Goal: Task Accomplishment & Management: Manage account settings

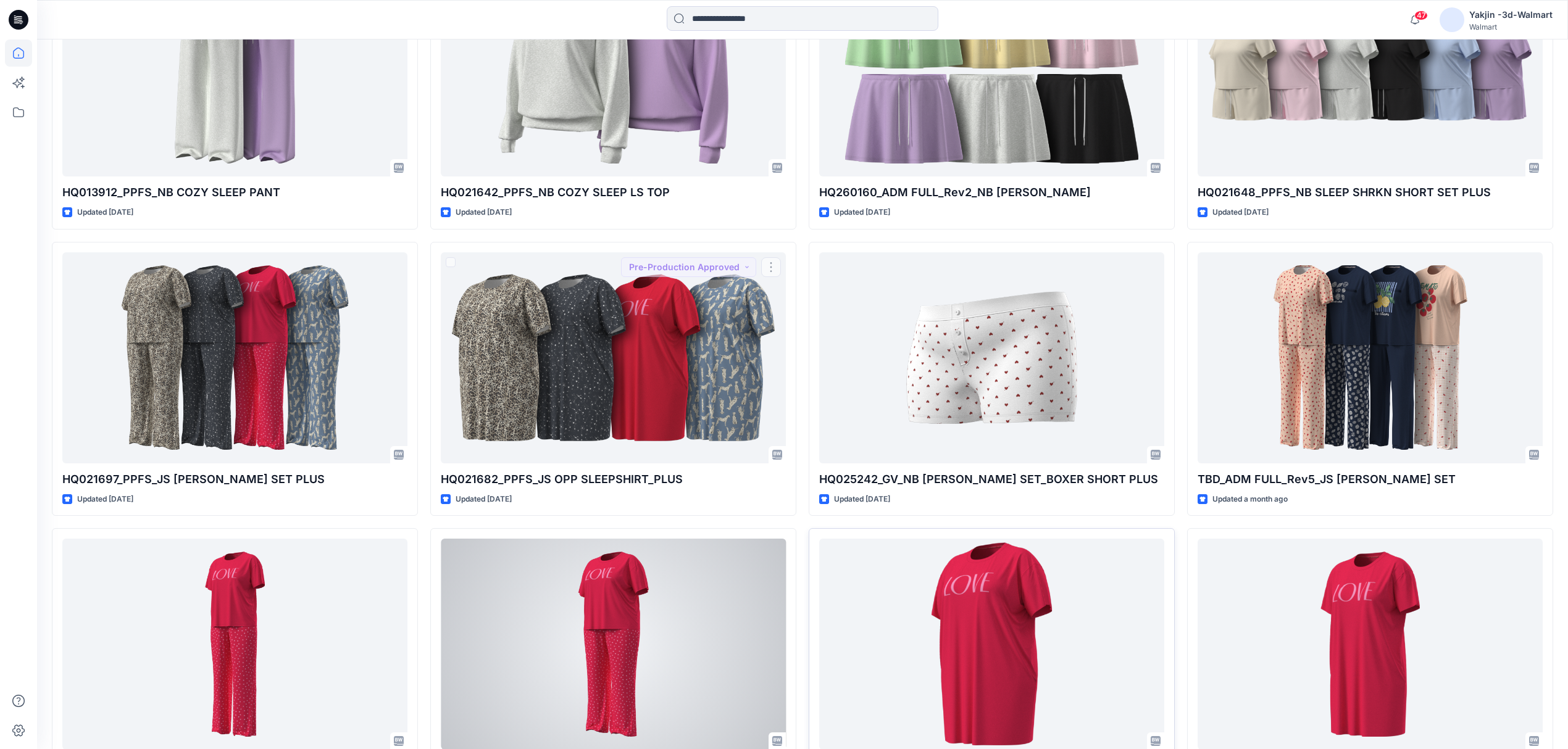
scroll to position [3621, 0]
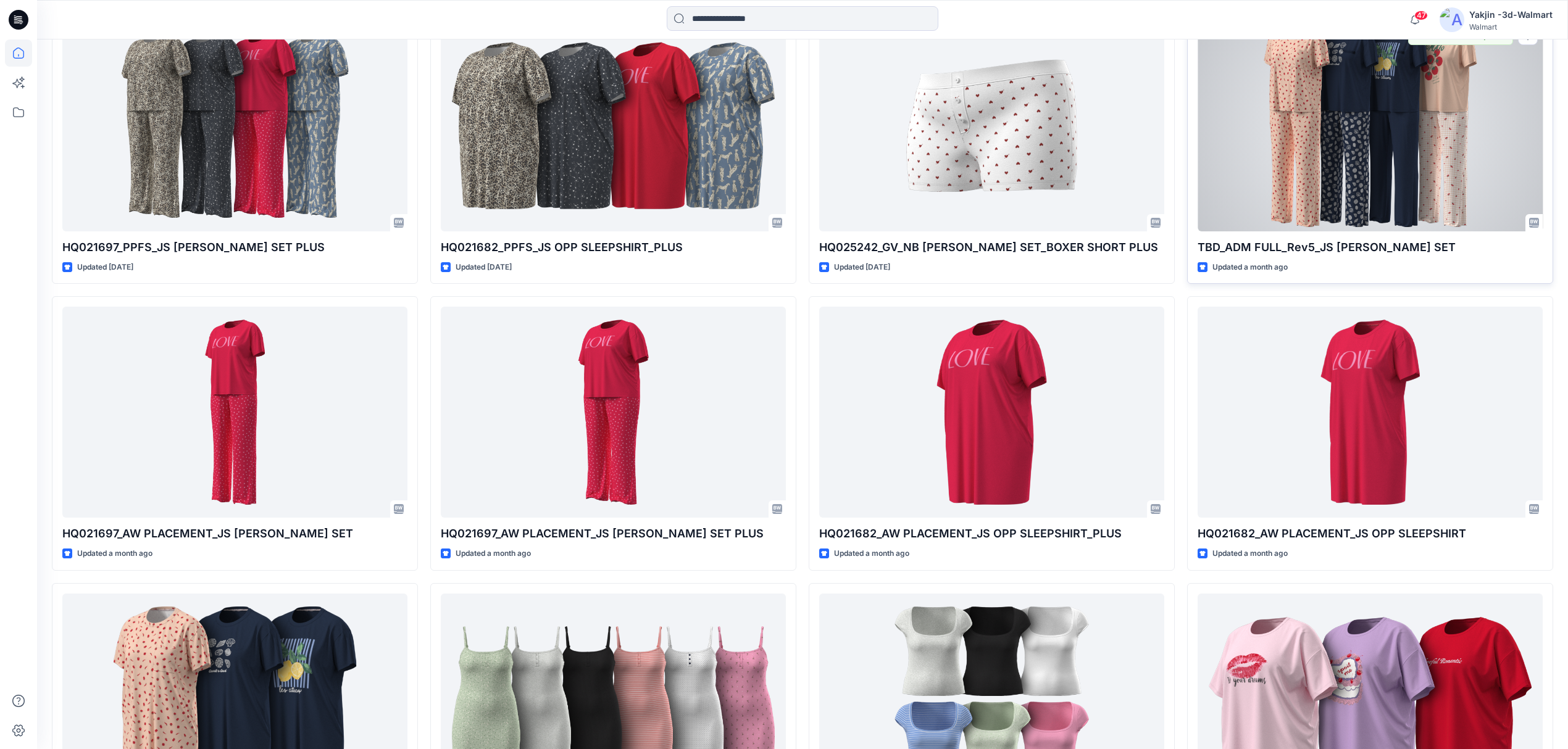
click at [1251, 129] on div at bounding box center [1370, 126] width 345 height 211
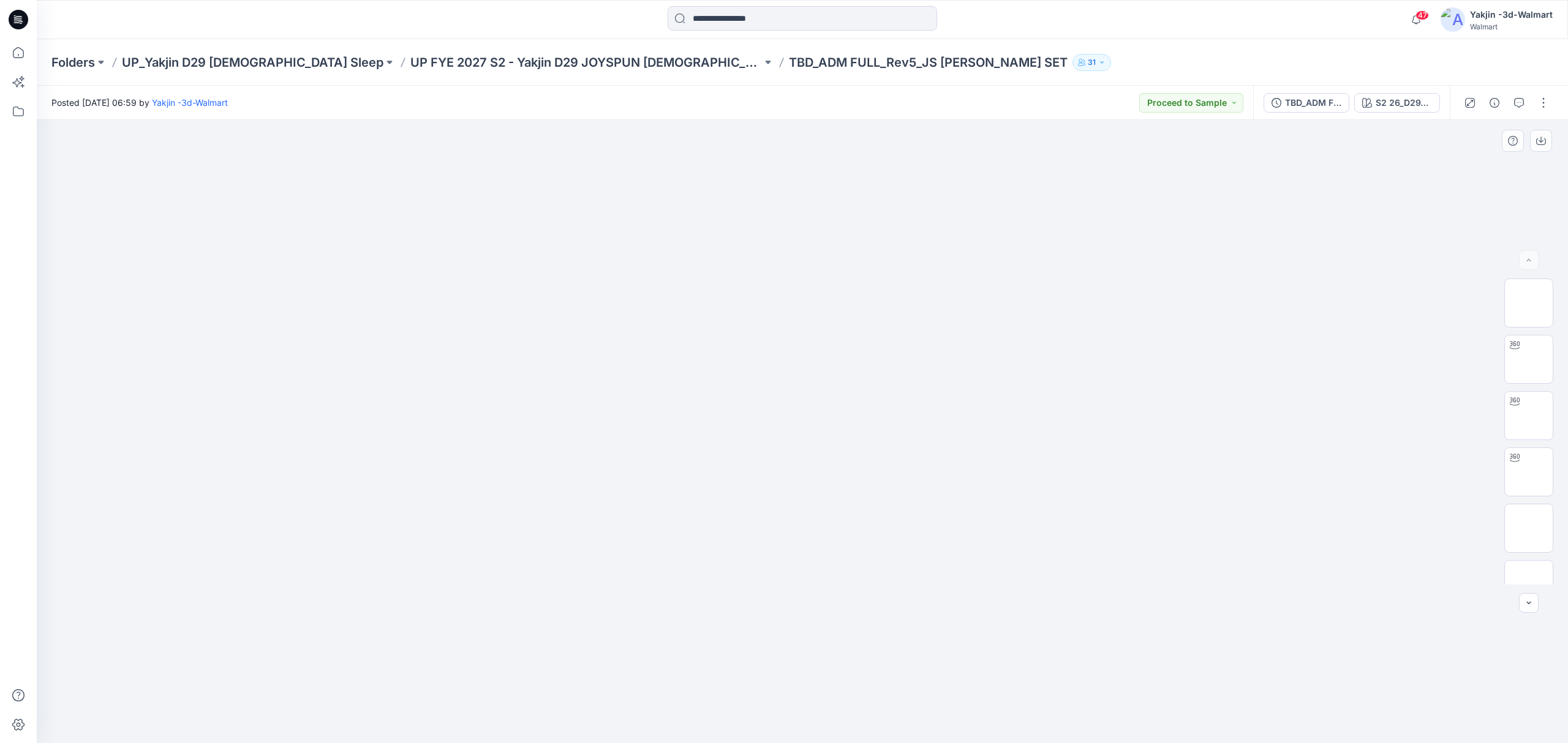
click at [1241, 328] on div at bounding box center [802, 432] width 1531 height 624
drag, startPoint x: 1217, startPoint y: 508, endPoint x: 1224, endPoint y: 506, distance: 7.3
click at [1217, 508] on div at bounding box center [802, 432] width 1531 height 624
drag, startPoint x: 1322, startPoint y: 400, endPoint x: 1332, endPoint y: 383, distance: 19.7
click at [1241, 400] on div at bounding box center [802, 432] width 1531 height 624
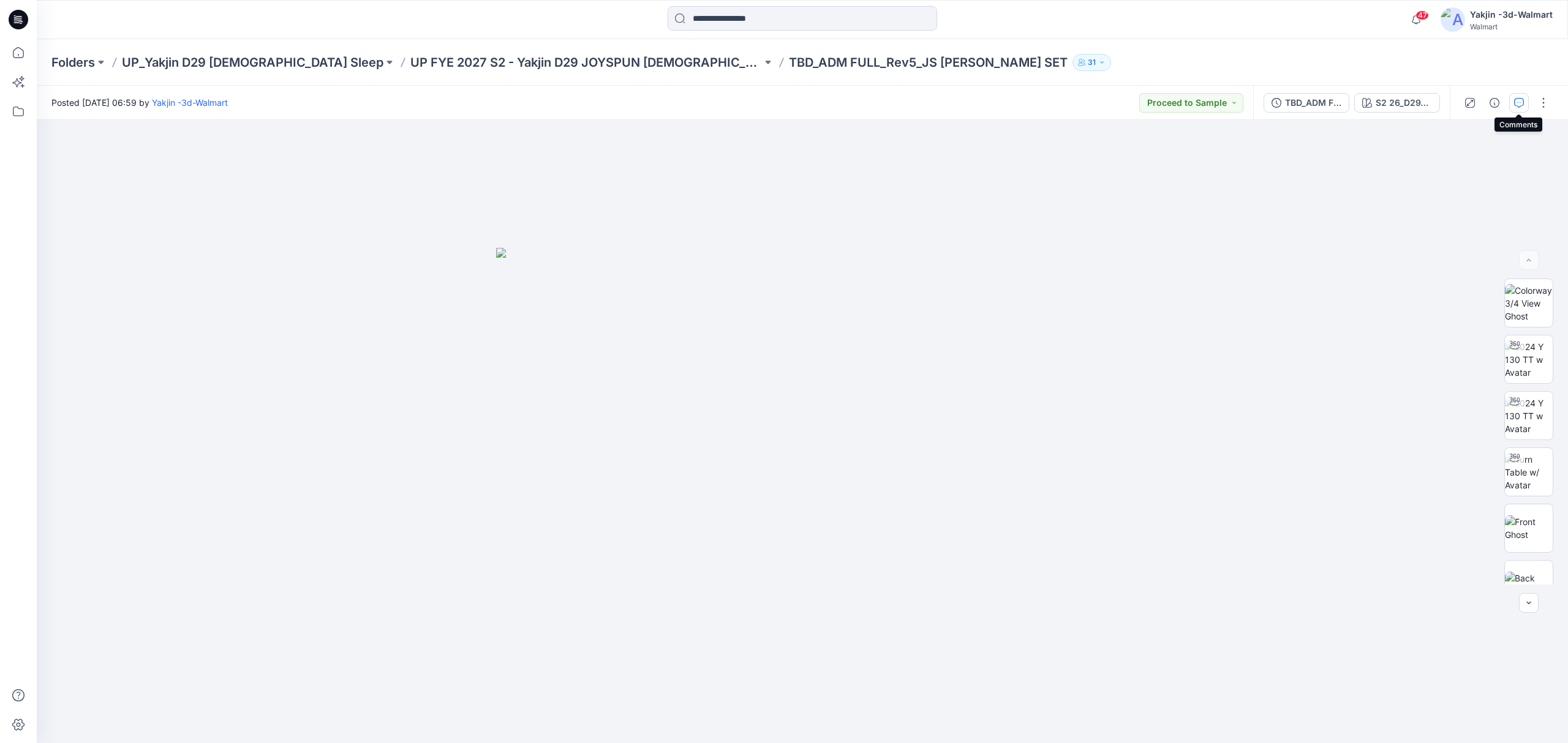
click at [1241, 101] on icon "button" at bounding box center [1519, 102] width 10 height 10
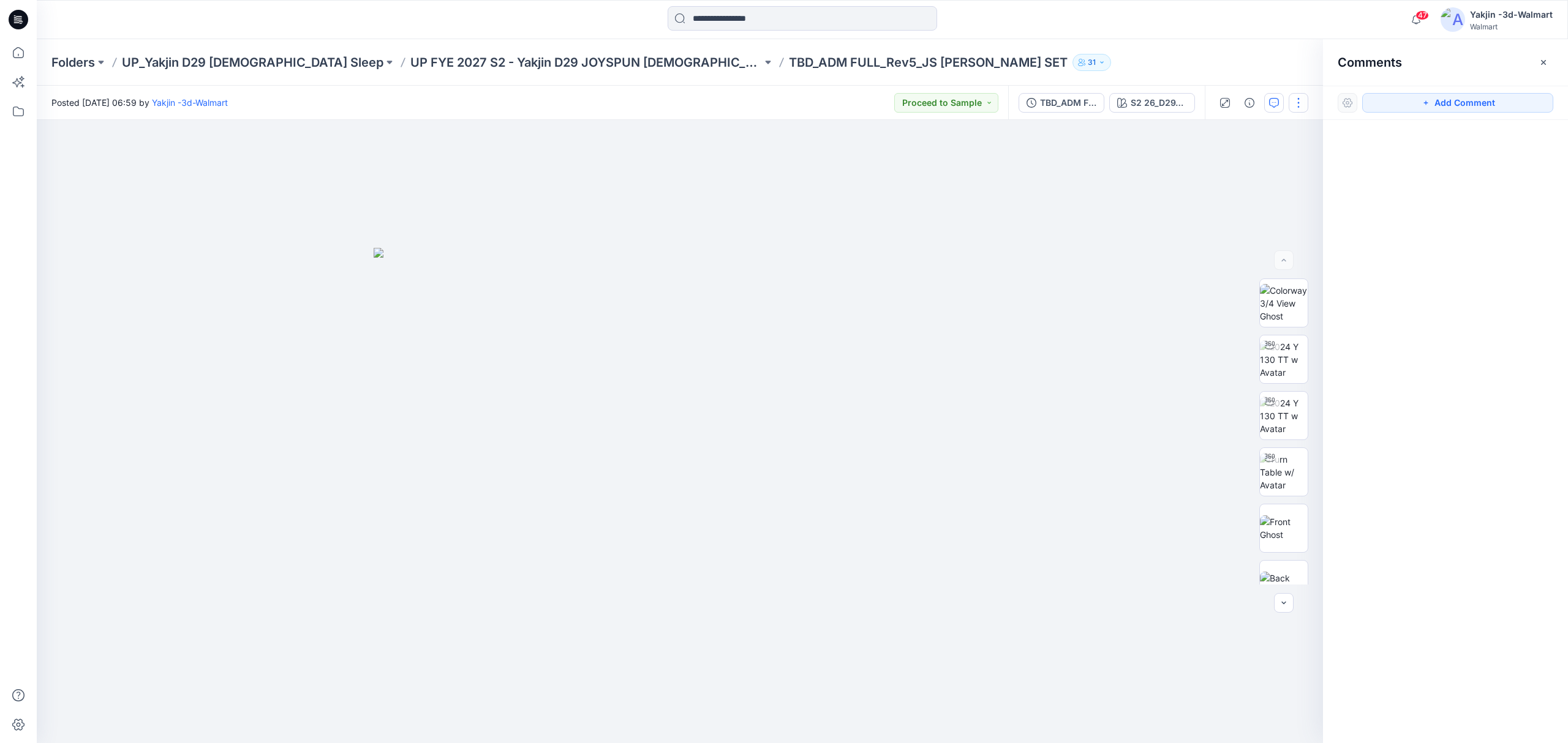
click at [1241, 99] on button "button" at bounding box center [1298, 103] width 19 height 19
click at [1241, 167] on button "Edit" at bounding box center [1246, 165] width 113 height 22
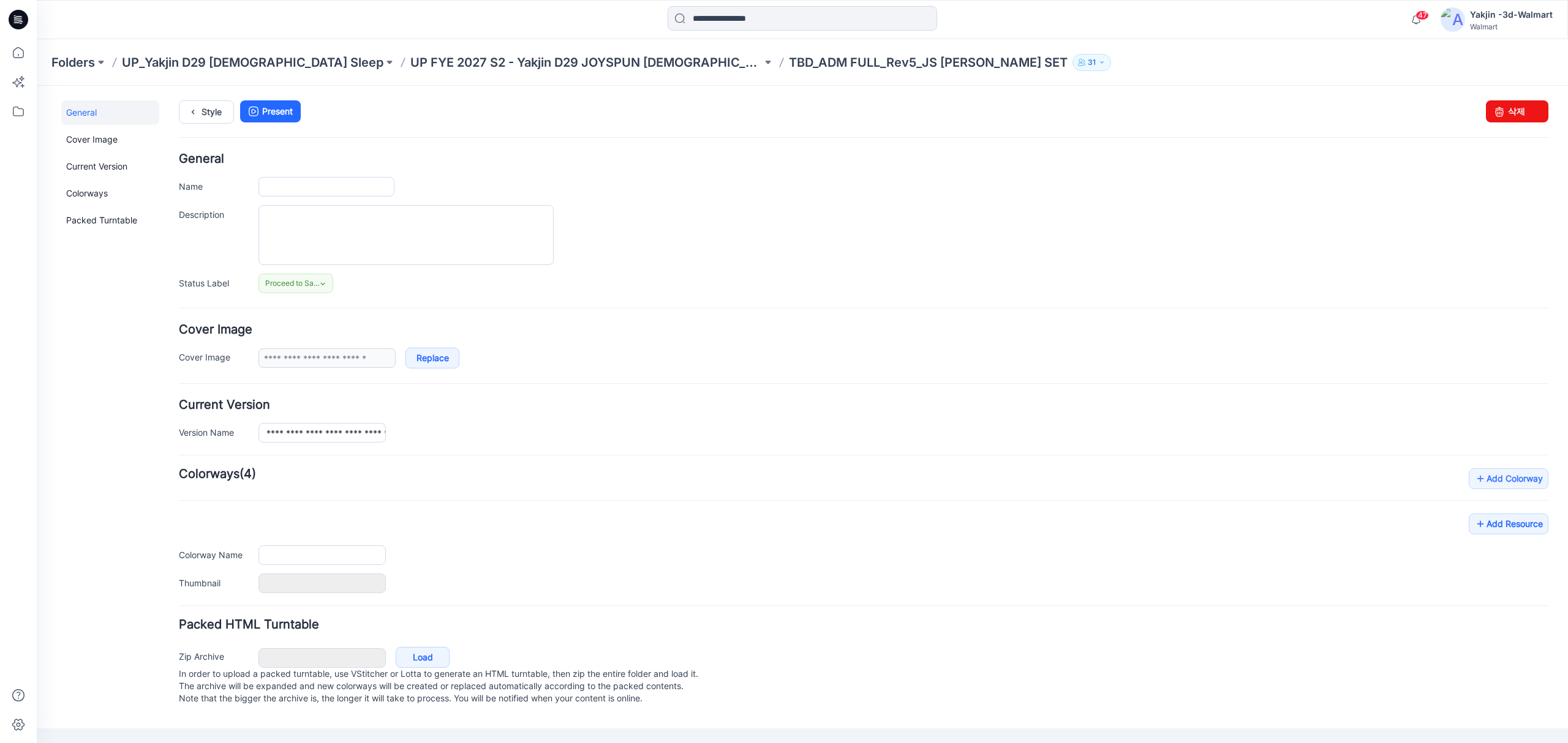
type input "**********"
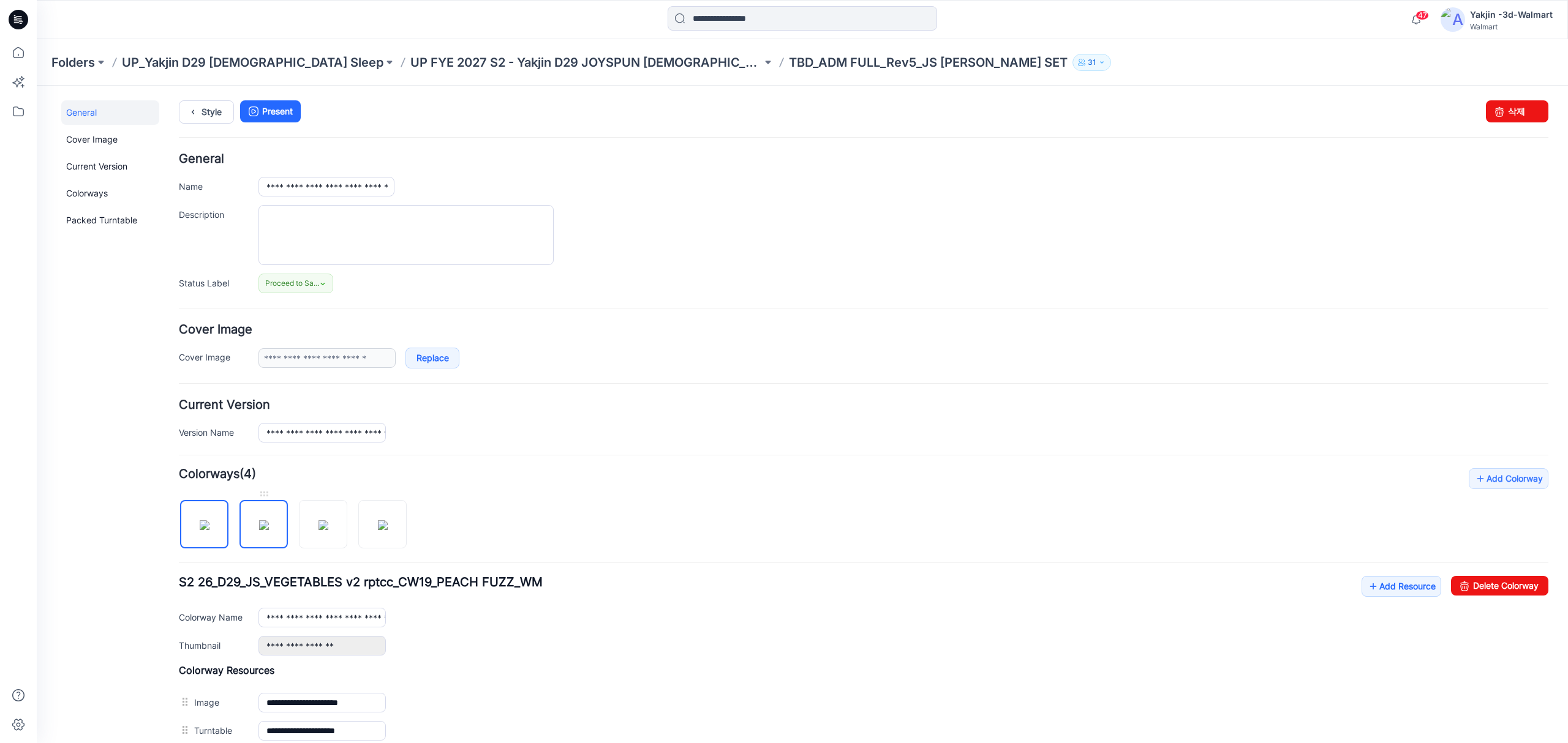
click at [269, 530] on img at bounding box center [263, 525] width 10 height 10
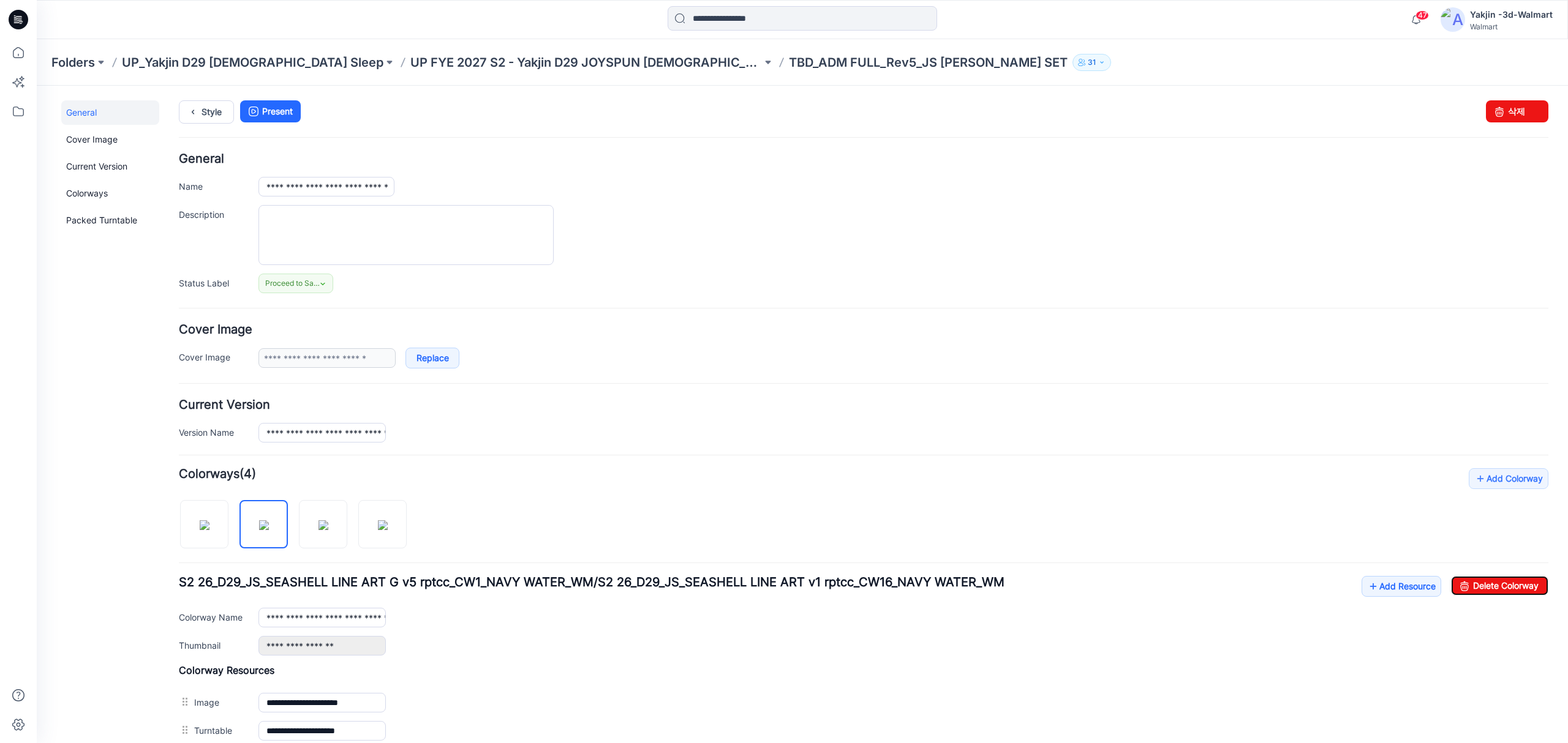
drag, startPoint x: 1488, startPoint y: 591, endPoint x: 868, endPoint y: 104, distance: 788.4
click at [1488, 591] on link "Delete Colorway" at bounding box center [1499, 586] width 97 height 19
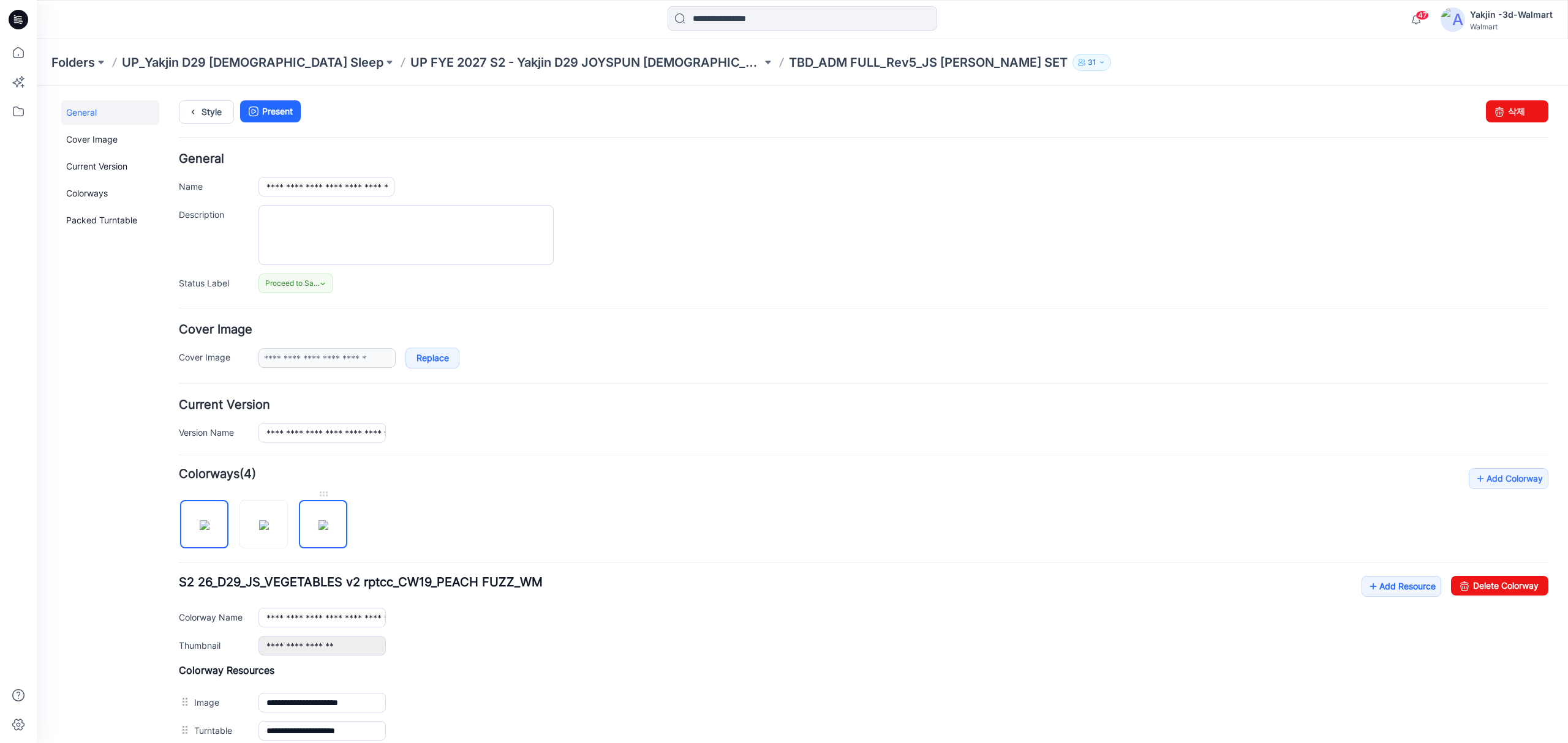
click at [323, 520] on img at bounding box center [323, 525] width 10 height 10
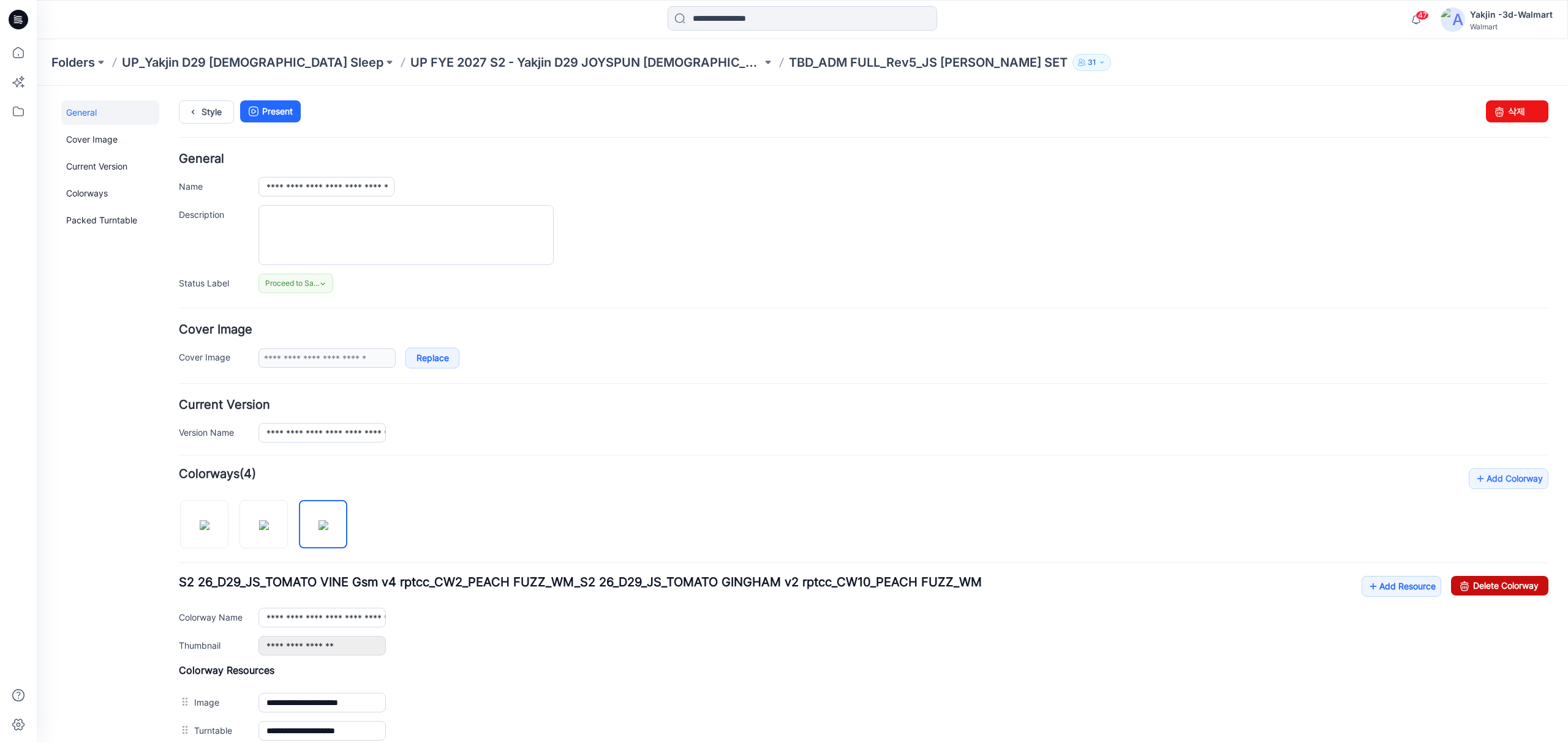
click at [1513, 596] on link "Delete Colorway" at bounding box center [1499, 586] width 97 height 19
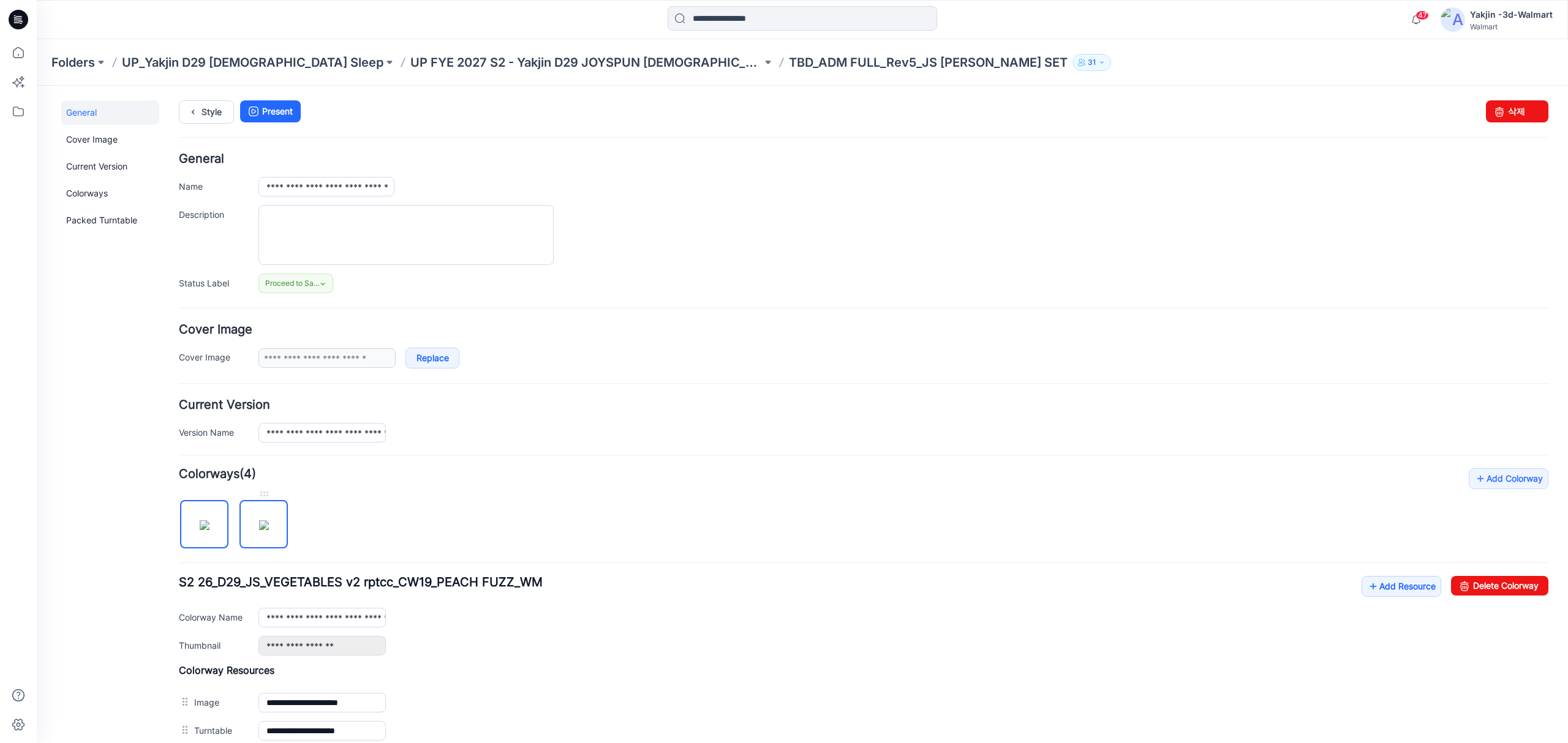
click at [269, 530] on img at bounding box center [263, 525] width 10 height 10
drag, startPoint x: 1497, startPoint y: 594, endPoint x: 907, endPoint y: 161, distance: 731.8
click at [1497, 594] on link "Delete Colorway" at bounding box center [1499, 586] width 97 height 19
type input "**********"
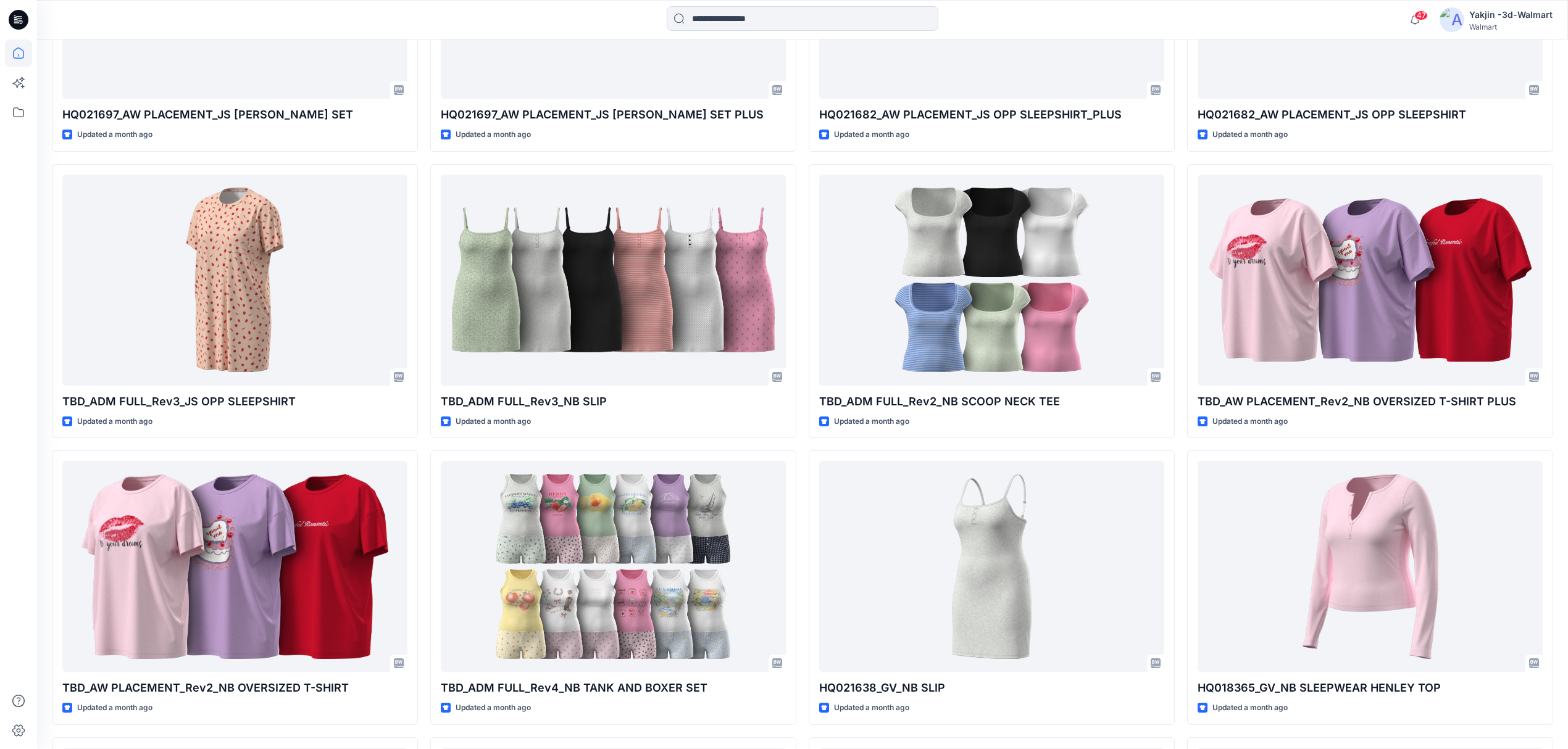
scroll to position [3988, 0]
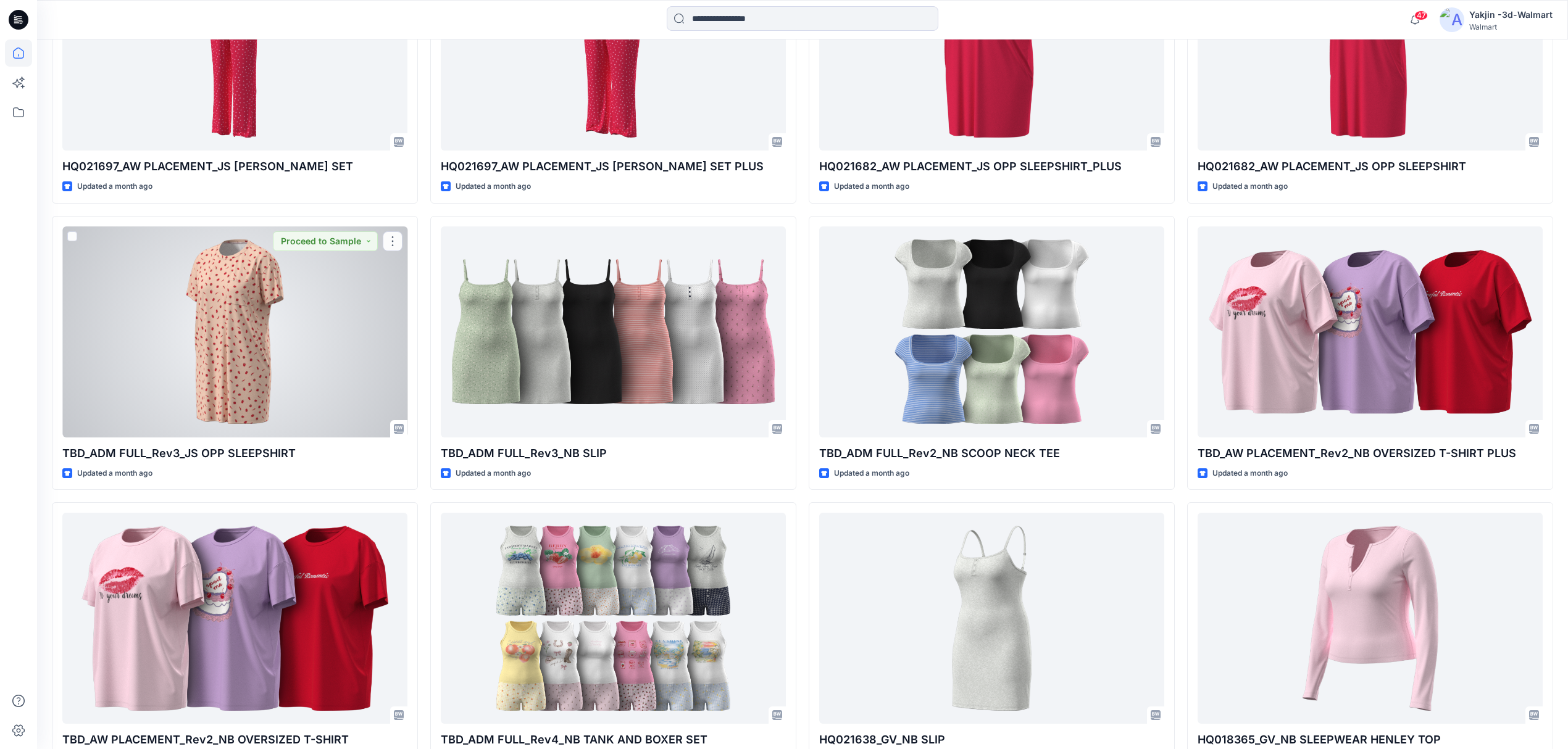
click at [298, 329] on div at bounding box center [235, 332] width 345 height 211
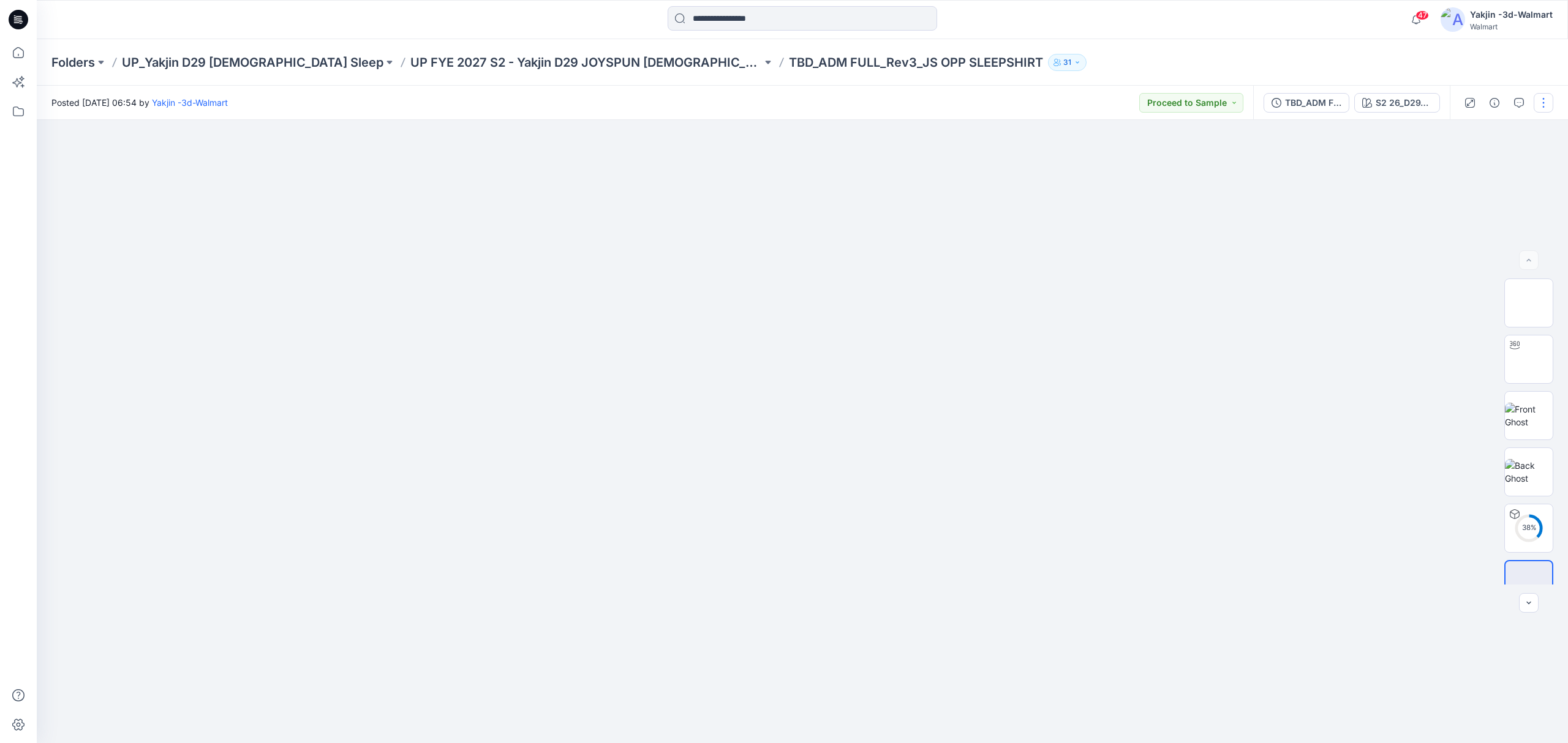
click at [1536, 107] on button "button" at bounding box center [1543, 103] width 19 height 19
click at [1471, 164] on p "Edit" at bounding box center [1466, 165] width 15 height 13
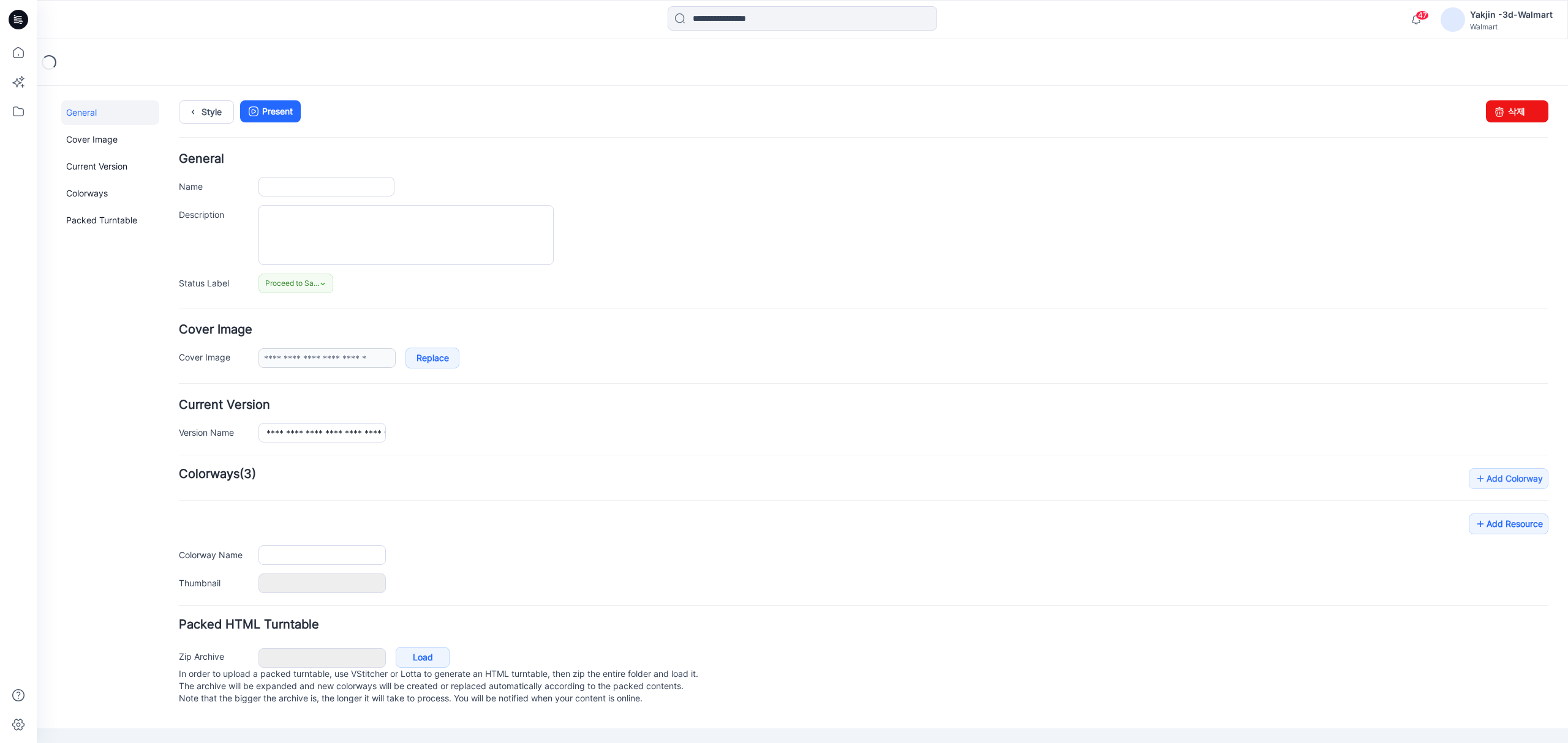
type input "**********"
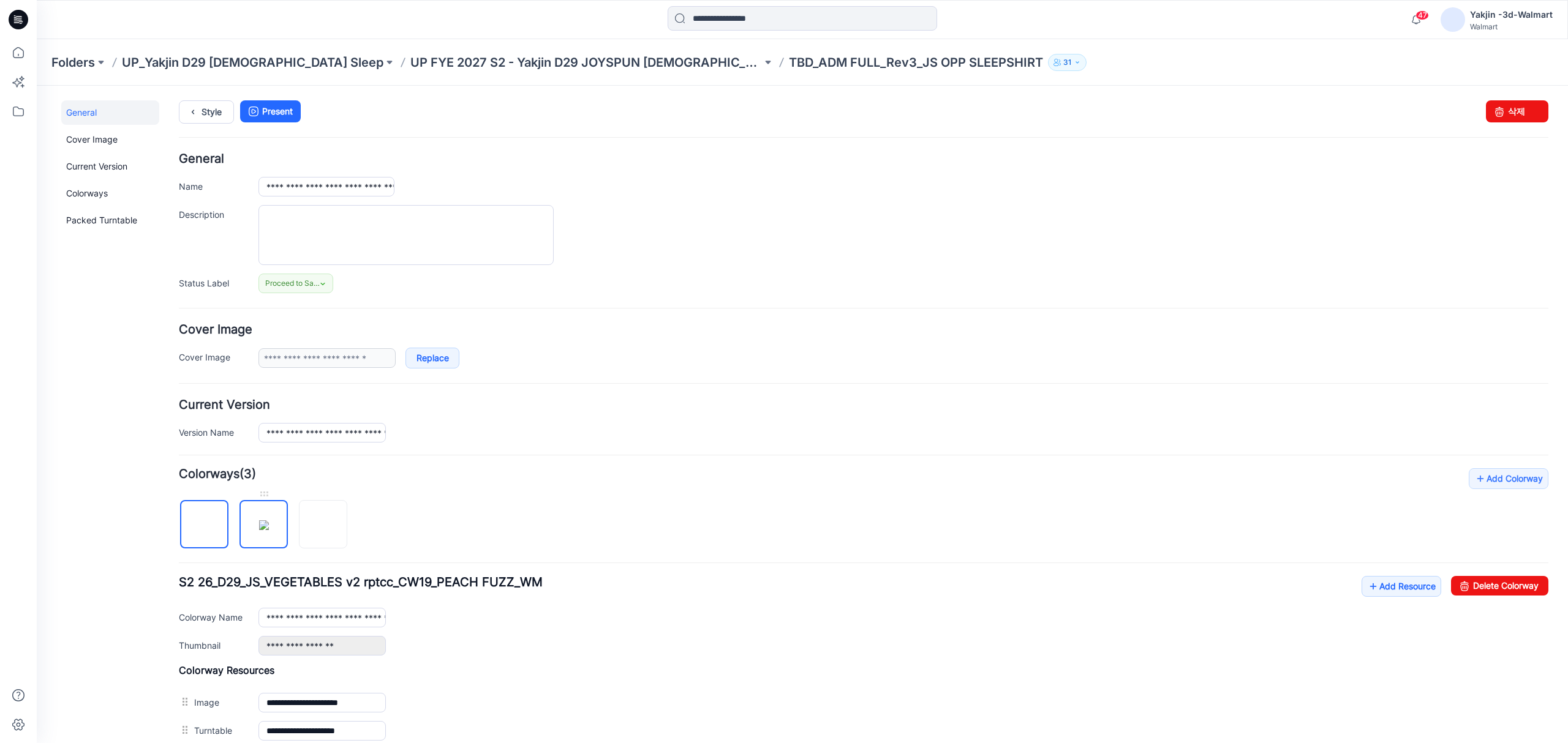
click at [269, 525] on img at bounding box center [263, 525] width 10 height 10
drag, startPoint x: 1492, startPoint y: 588, endPoint x: 897, endPoint y: 152, distance: 737.6
click at [1492, 588] on link "Delete Colorway" at bounding box center [1499, 586] width 97 height 19
click at [265, 530] on img at bounding box center [263, 525] width 10 height 10
drag, startPoint x: 1485, startPoint y: 587, endPoint x: 893, endPoint y: 157, distance: 731.7
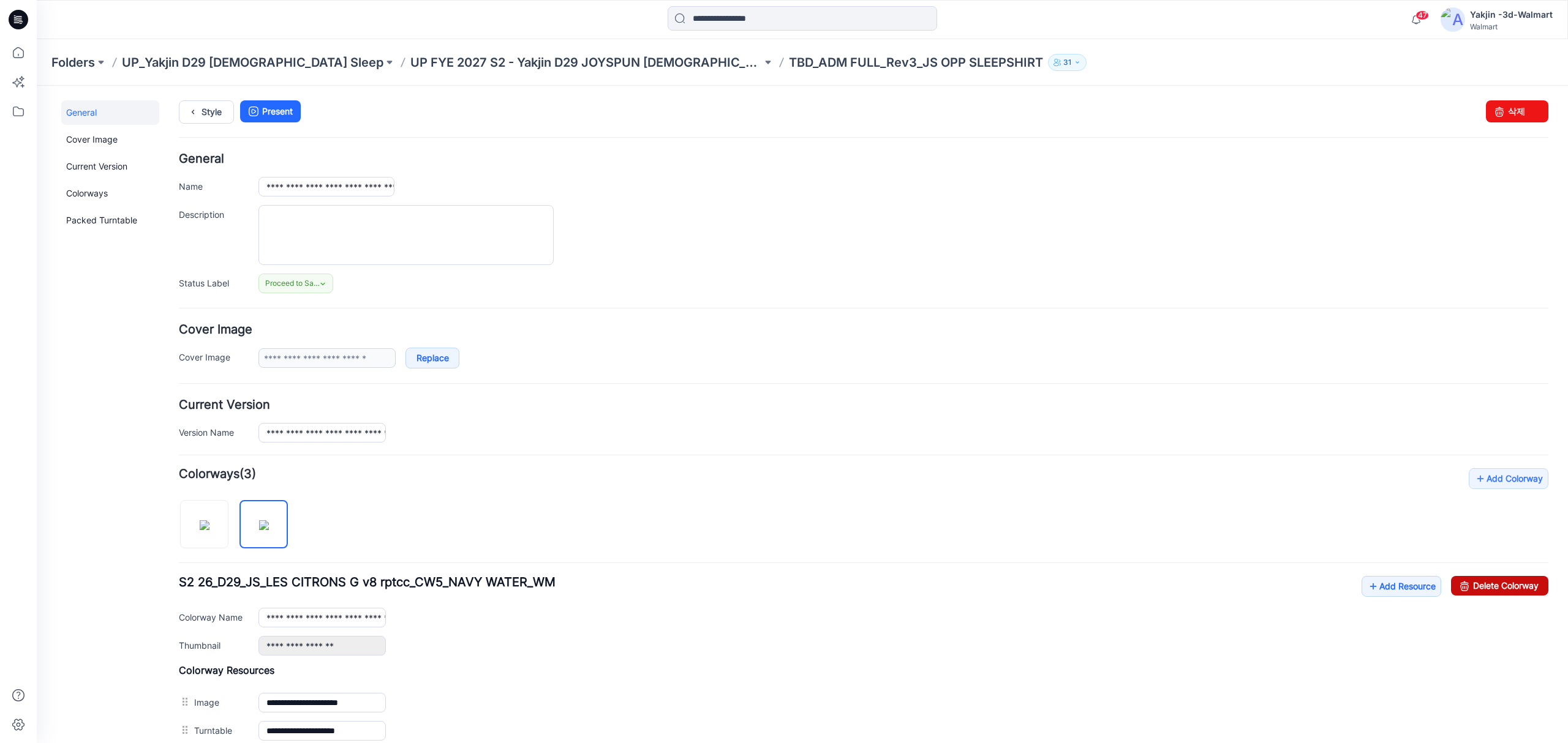
click at [1485, 587] on link "Delete Colorway" at bounding box center [1499, 586] width 97 height 19
type input "**********"
drag, startPoint x: 1264, startPoint y: 44, endPoint x: 1258, endPoint y: 48, distance: 7.2
click at [1264, 44] on div "Folders UP_Yakjin D29 Ladies Sleep UP FYE 2027 S2 - Yakjin D29 JOYSPUN Ladies S…" at bounding box center [802, 62] width 1531 height 46
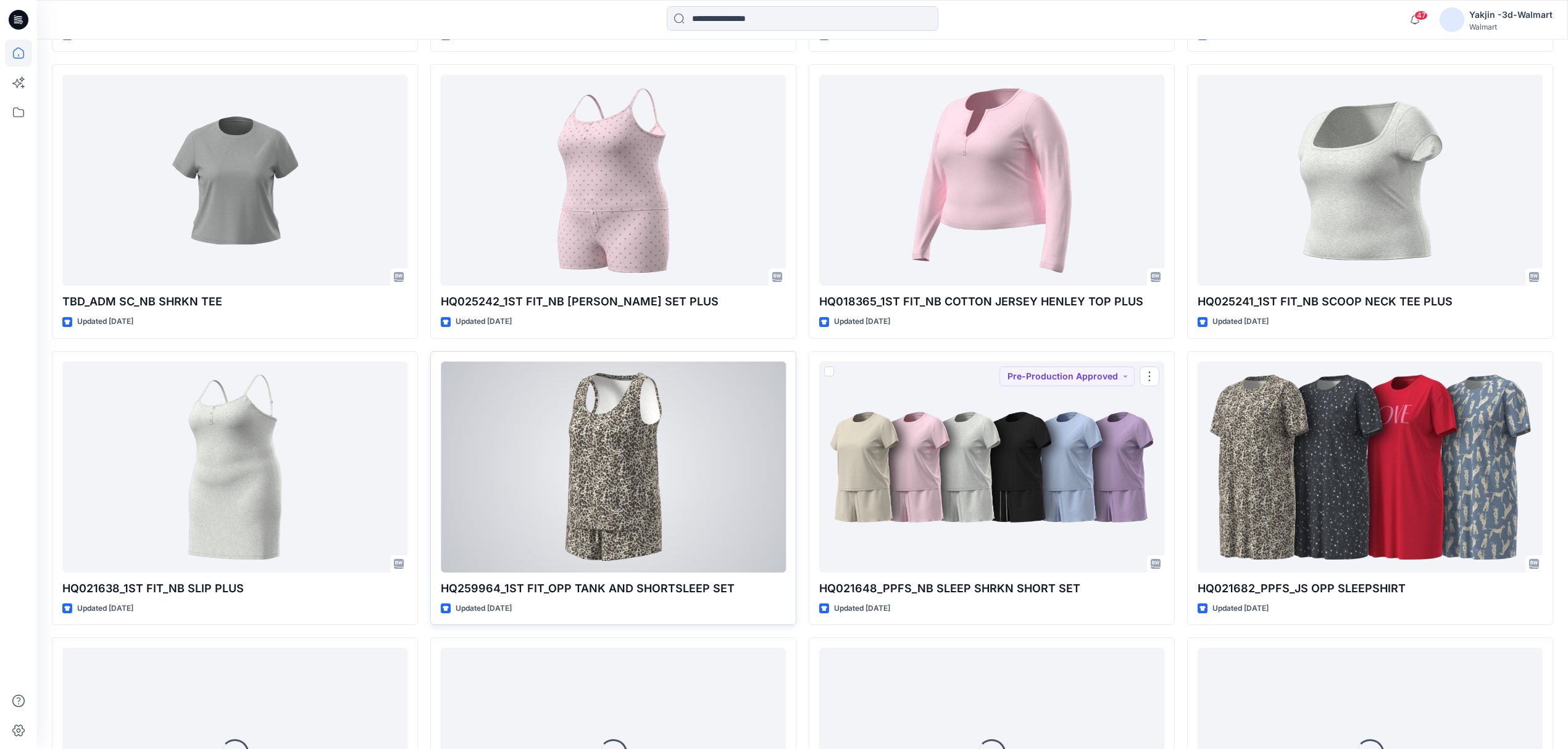
scroll to position [1578, 0]
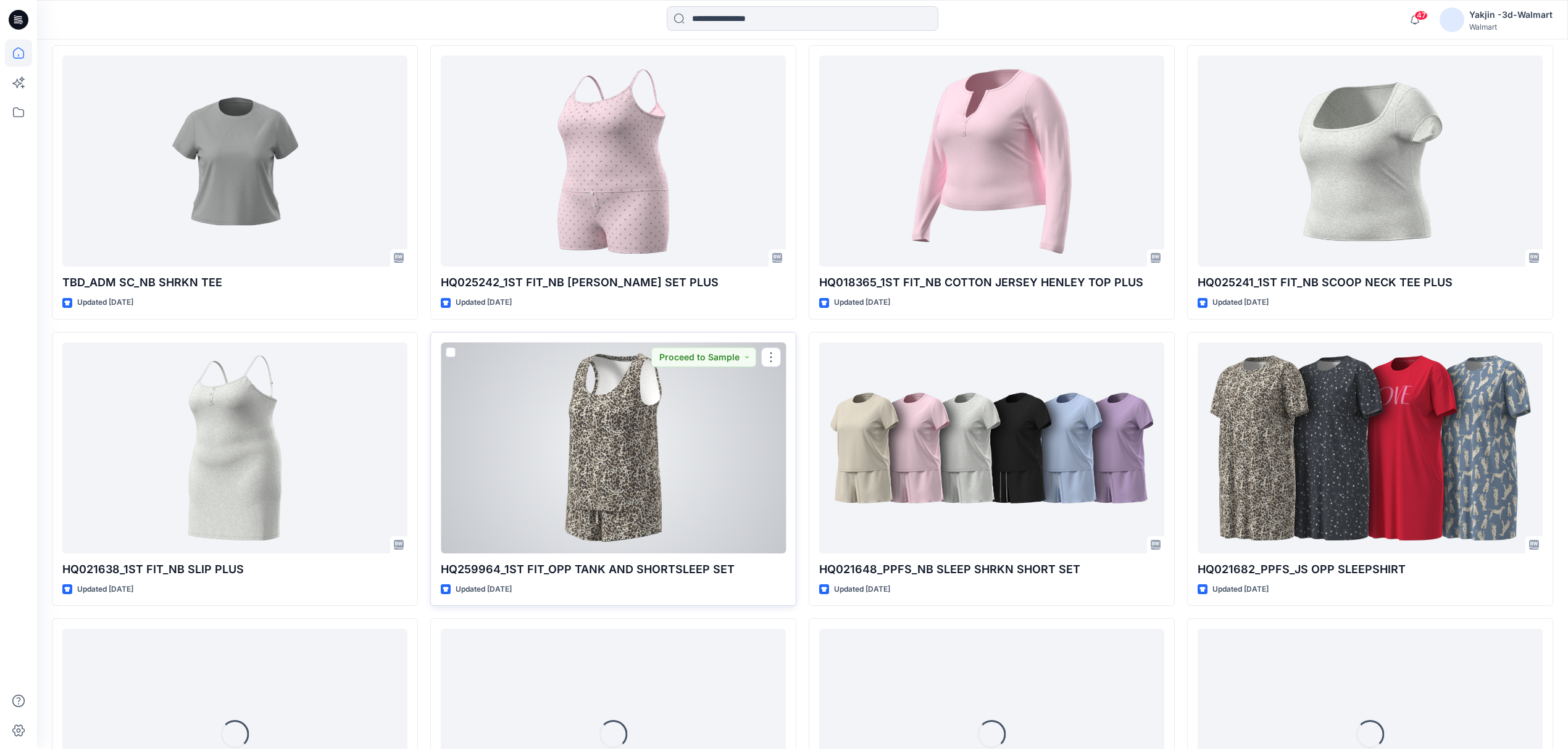
click at [654, 439] on div at bounding box center [613, 448] width 345 height 211
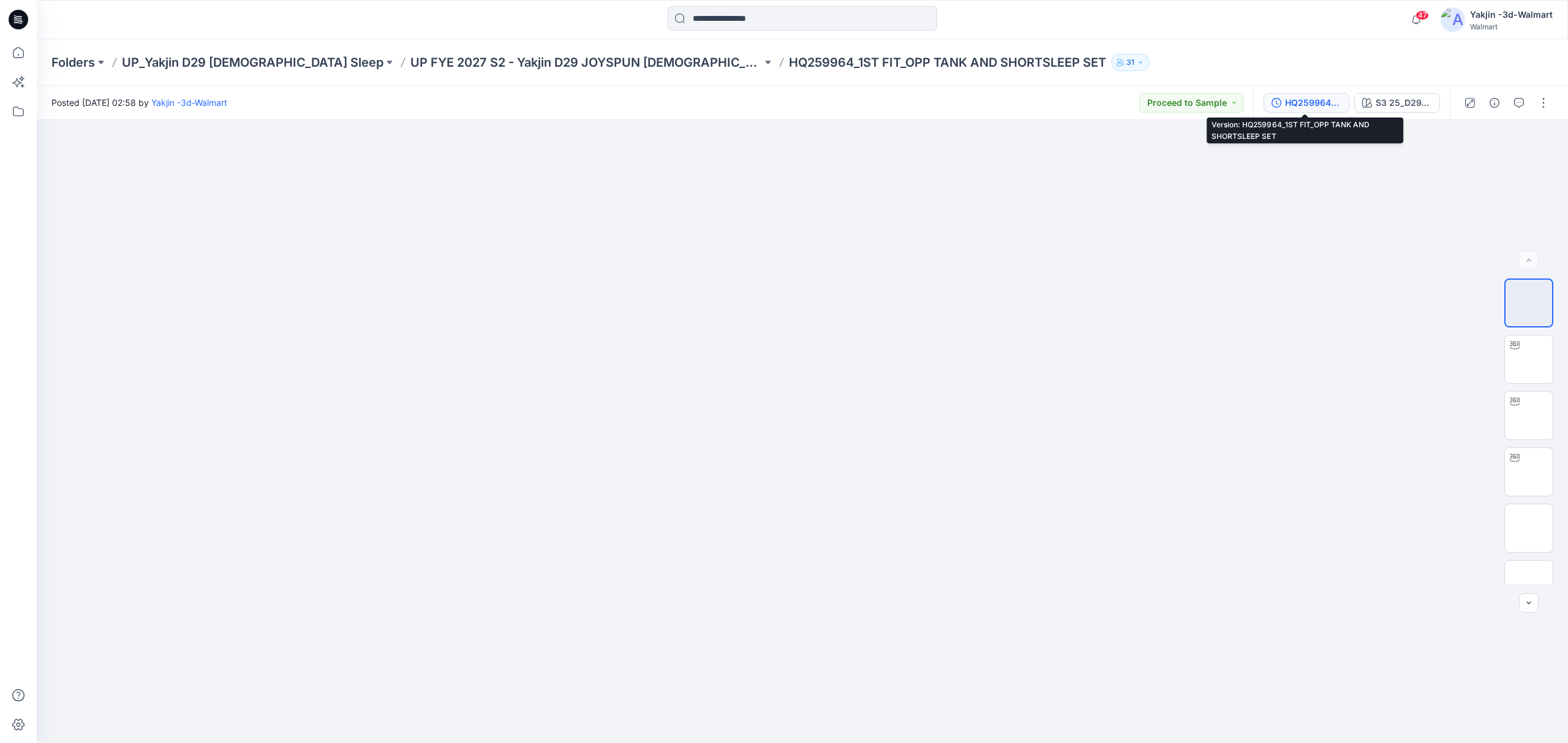
click at [1301, 101] on div "HQ259964_1ST FIT_OPP TANK AND SHORTSLEEP SET" at bounding box center [1313, 103] width 56 height 13
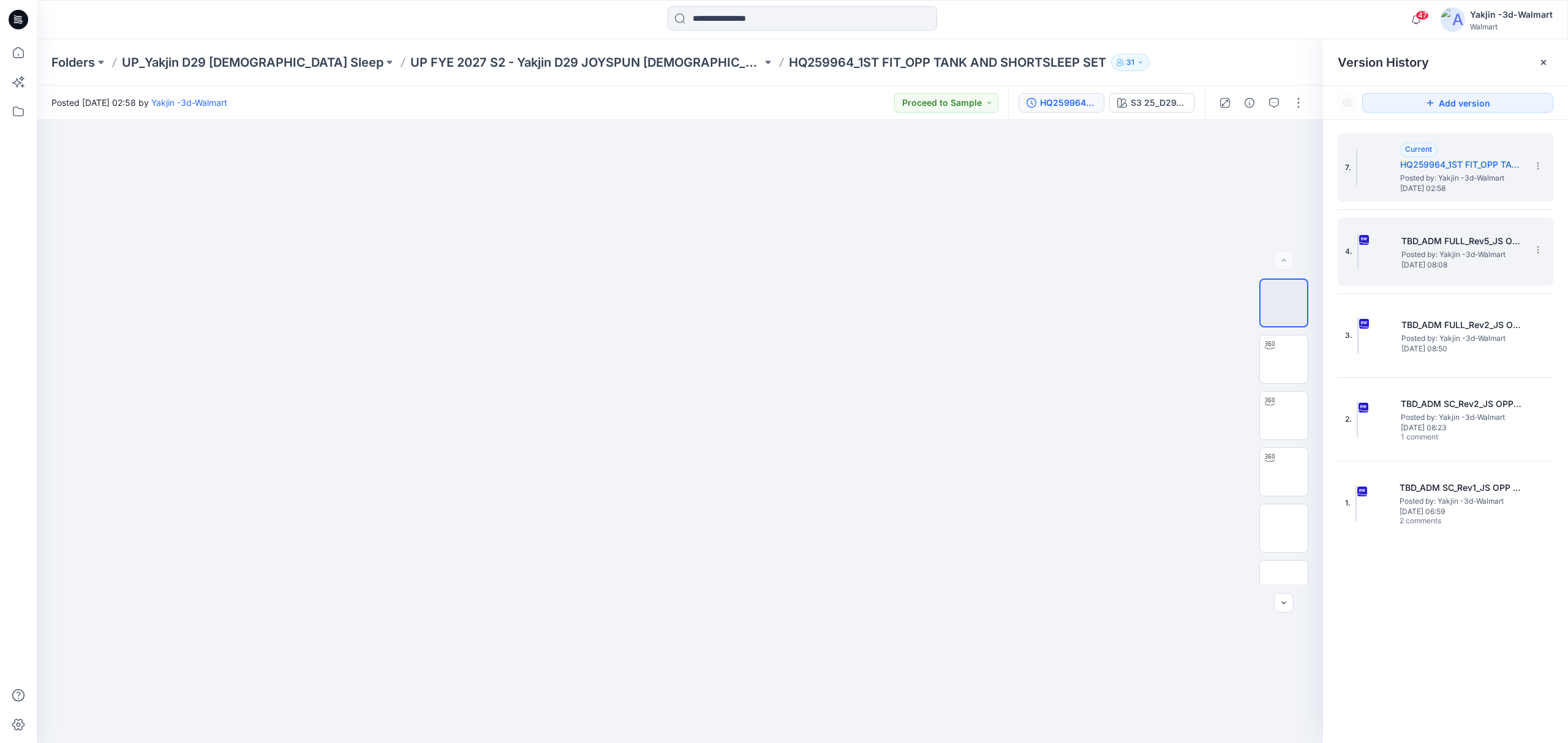
click at [1359, 262] on img at bounding box center [1358, 251] width 1 height 37
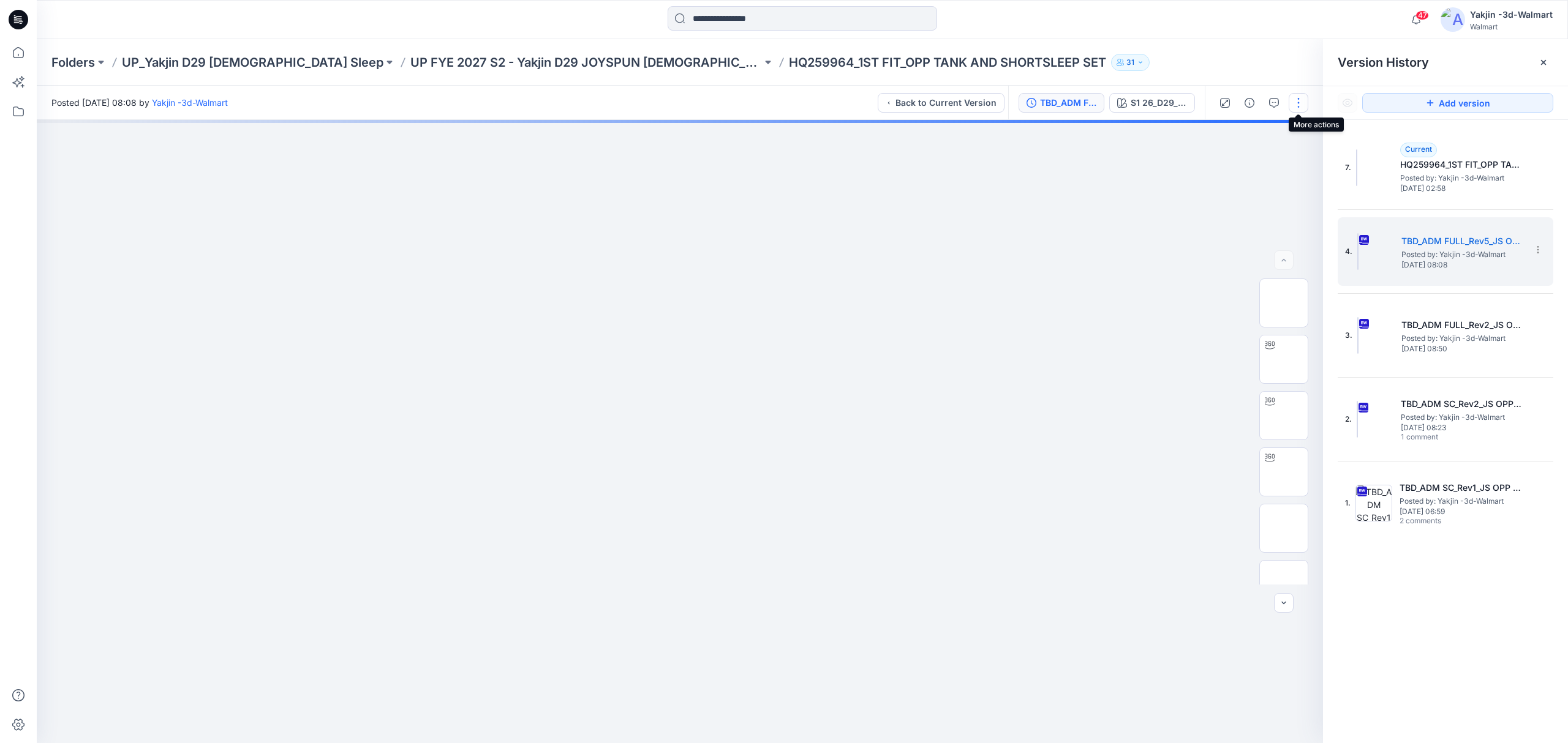
click at [1292, 103] on button "button" at bounding box center [1298, 103] width 19 height 19
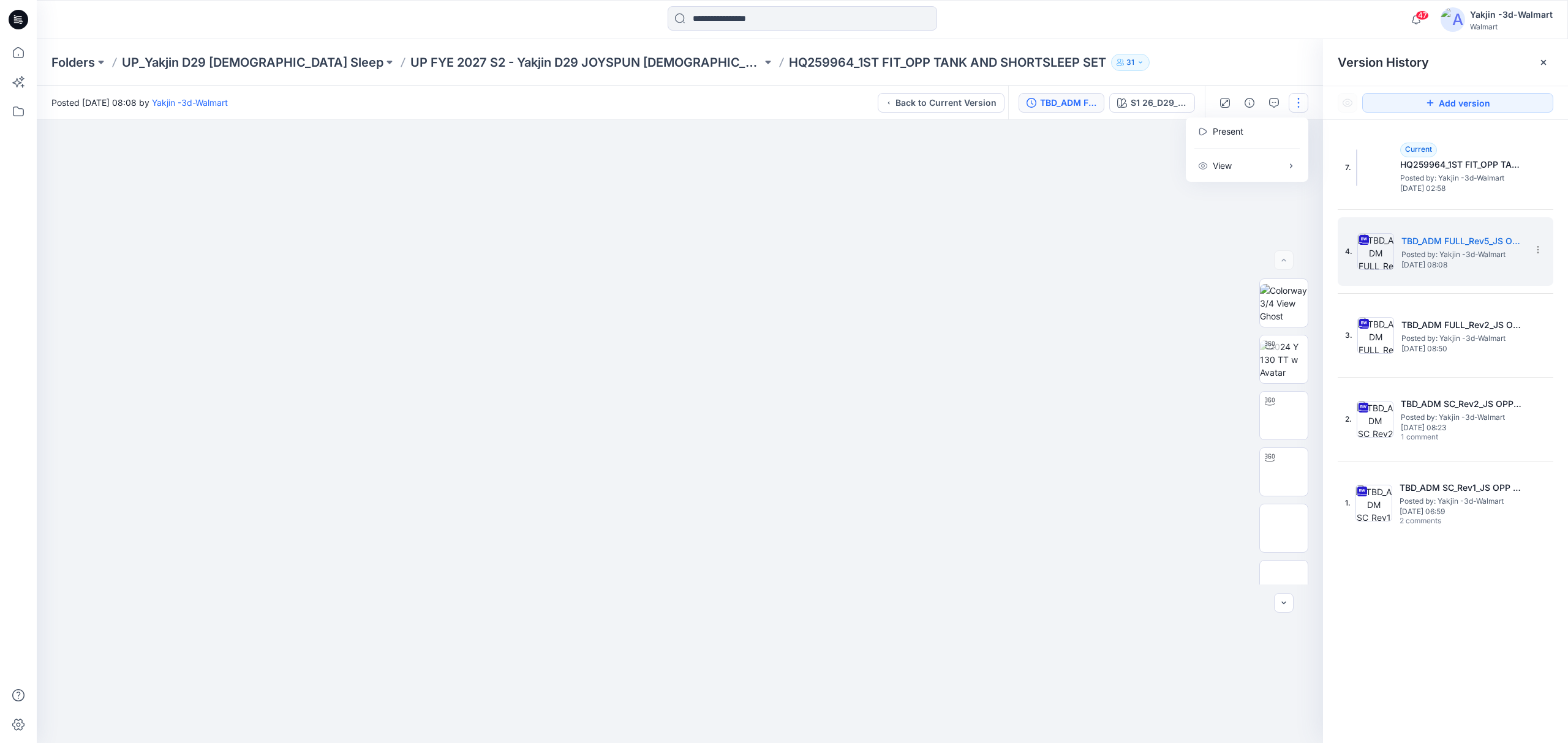
click at [1297, 103] on button "button" at bounding box center [1298, 103] width 19 height 19
click at [1291, 102] on button "button" at bounding box center [1298, 103] width 19 height 19
click at [1265, 102] on button "button" at bounding box center [1274, 103] width 19 height 19
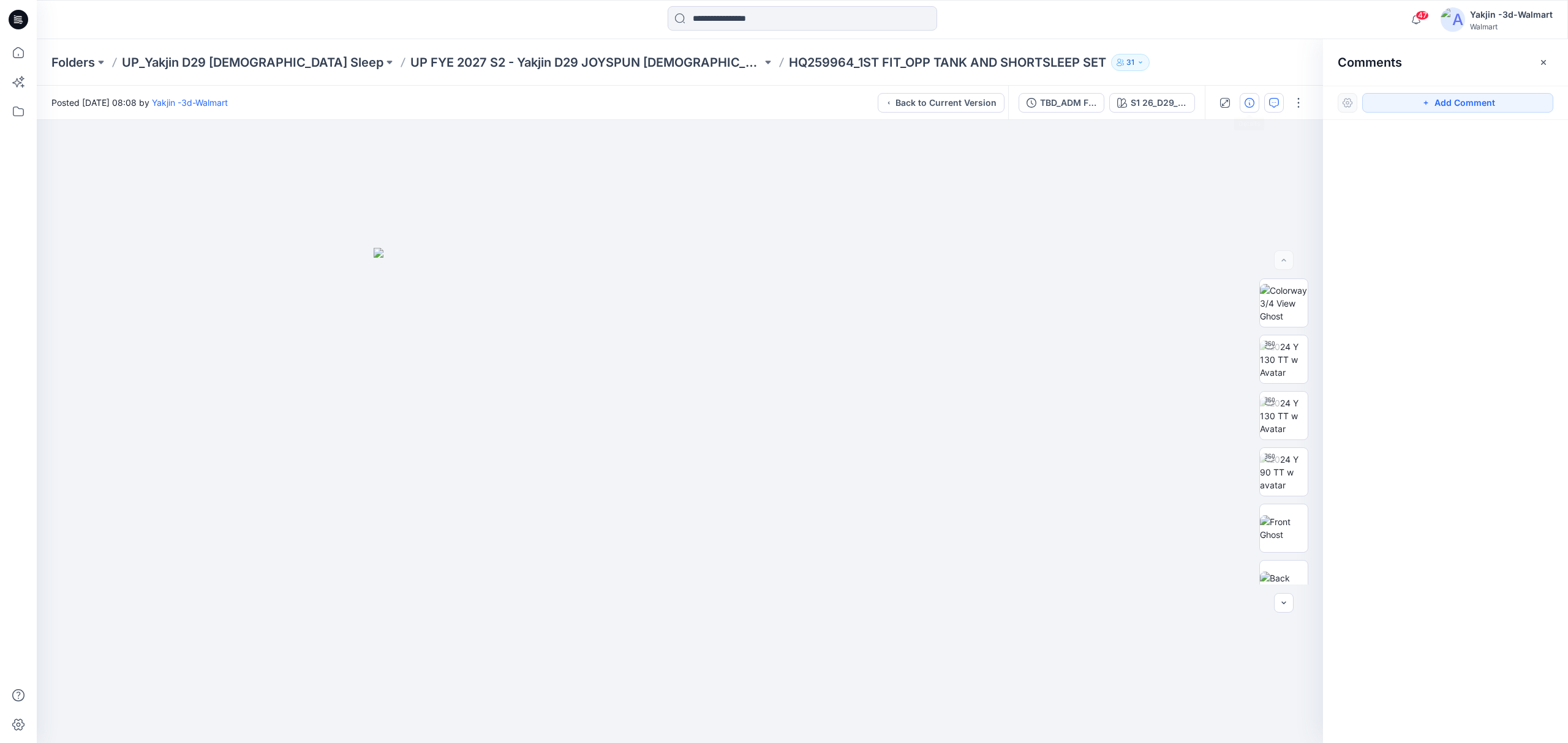
click at [1242, 103] on button "button" at bounding box center [1249, 103] width 19 height 19
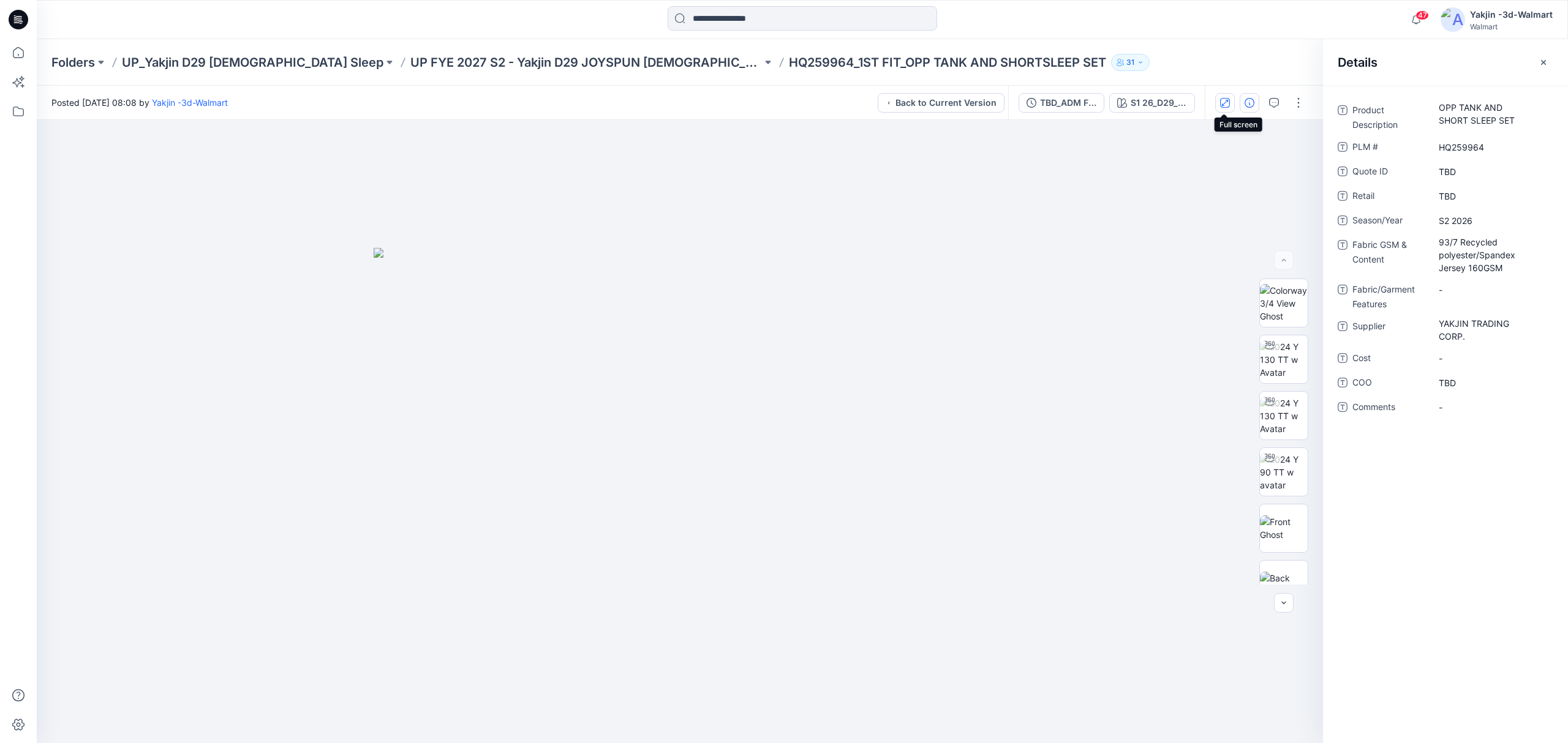
click at [1225, 104] on icon "button" at bounding box center [1225, 102] width 10 height 10
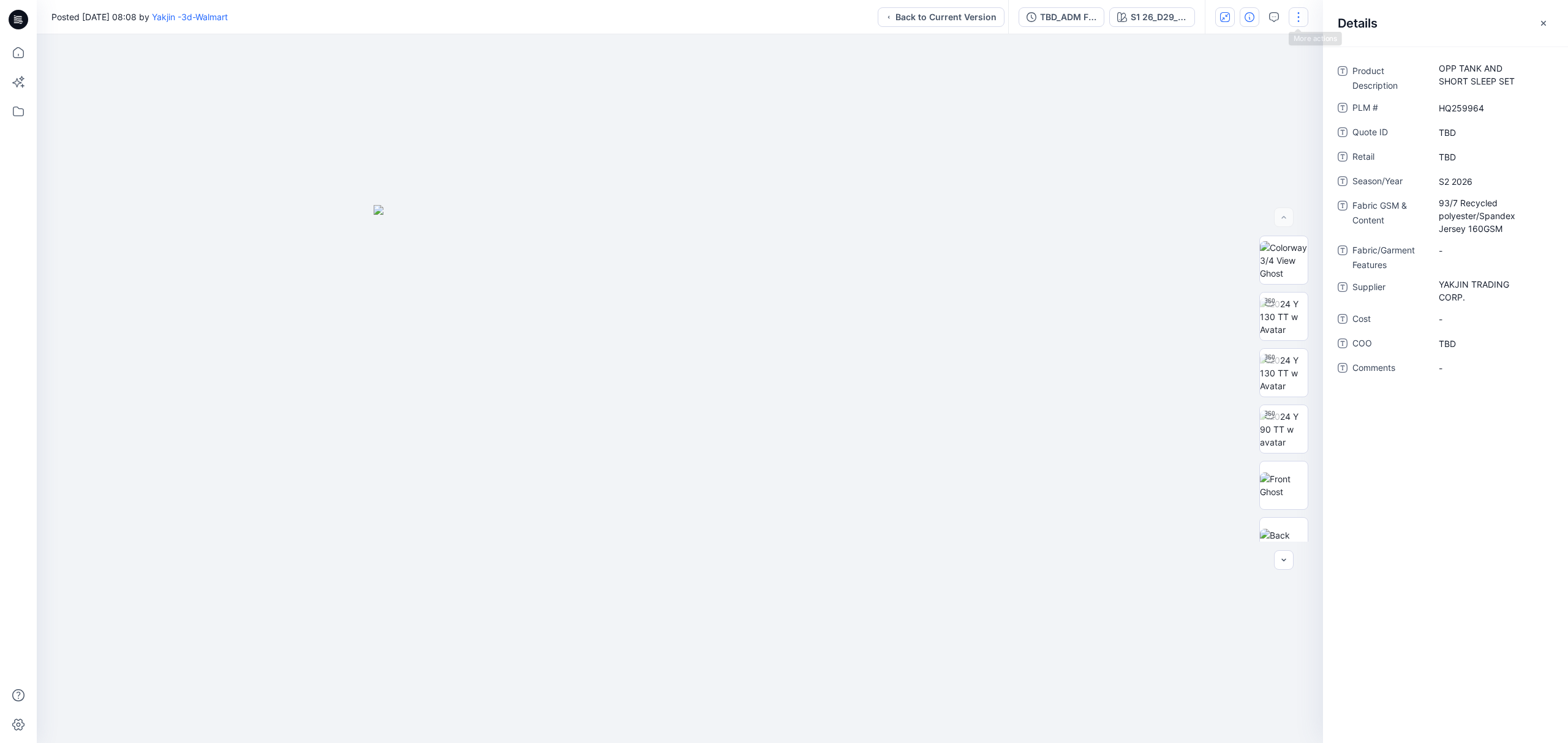
click at [1301, 22] on button "button" at bounding box center [1298, 17] width 19 height 19
click at [1255, 76] on button "View" at bounding box center [1246, 80] width 113 height 22
click at [1269, 19] on icon "button" at bounding box center [1273, 16] width 10 height 10
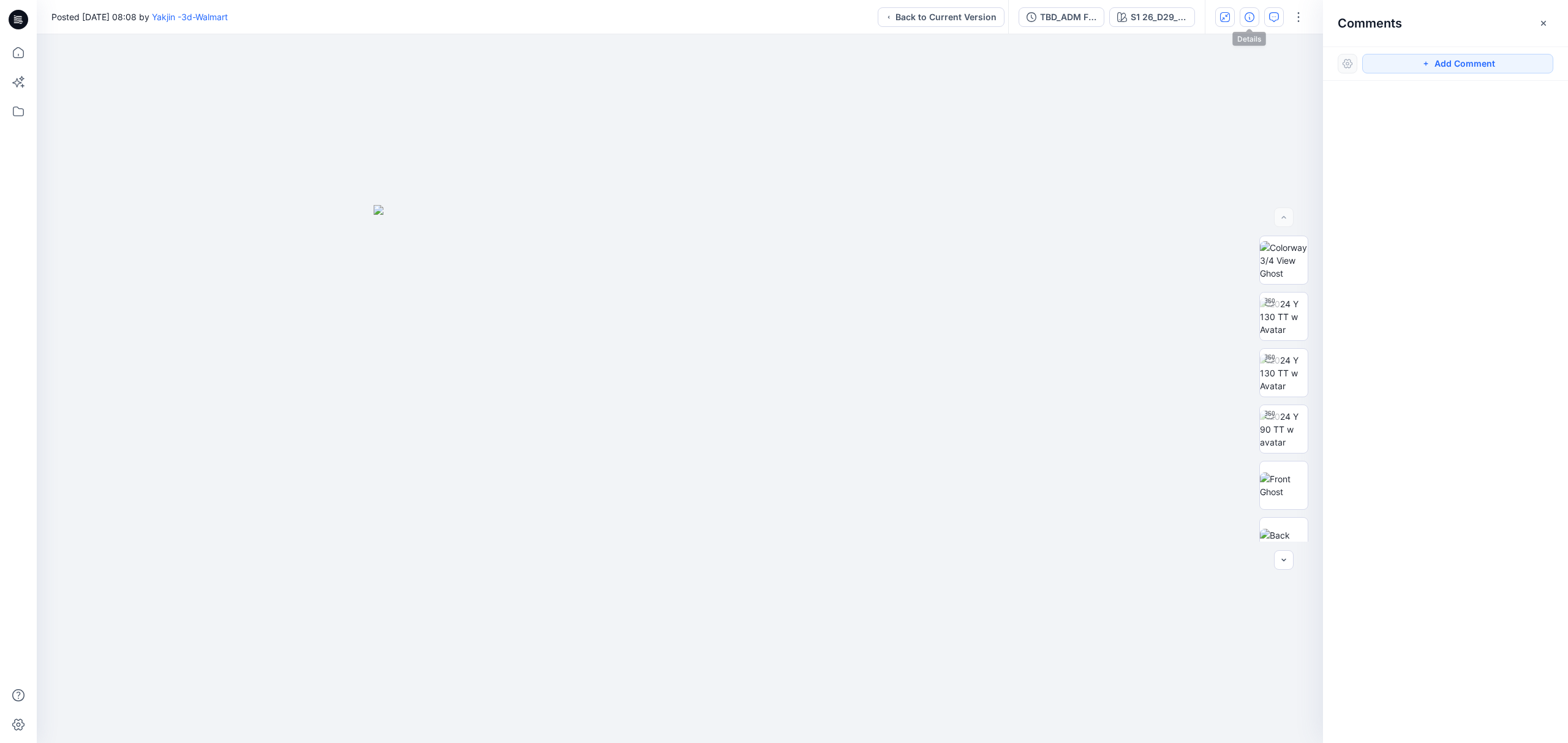
click at [1251, 17] on icon "button" at bounding box center [1249, 16] width 10 height 10
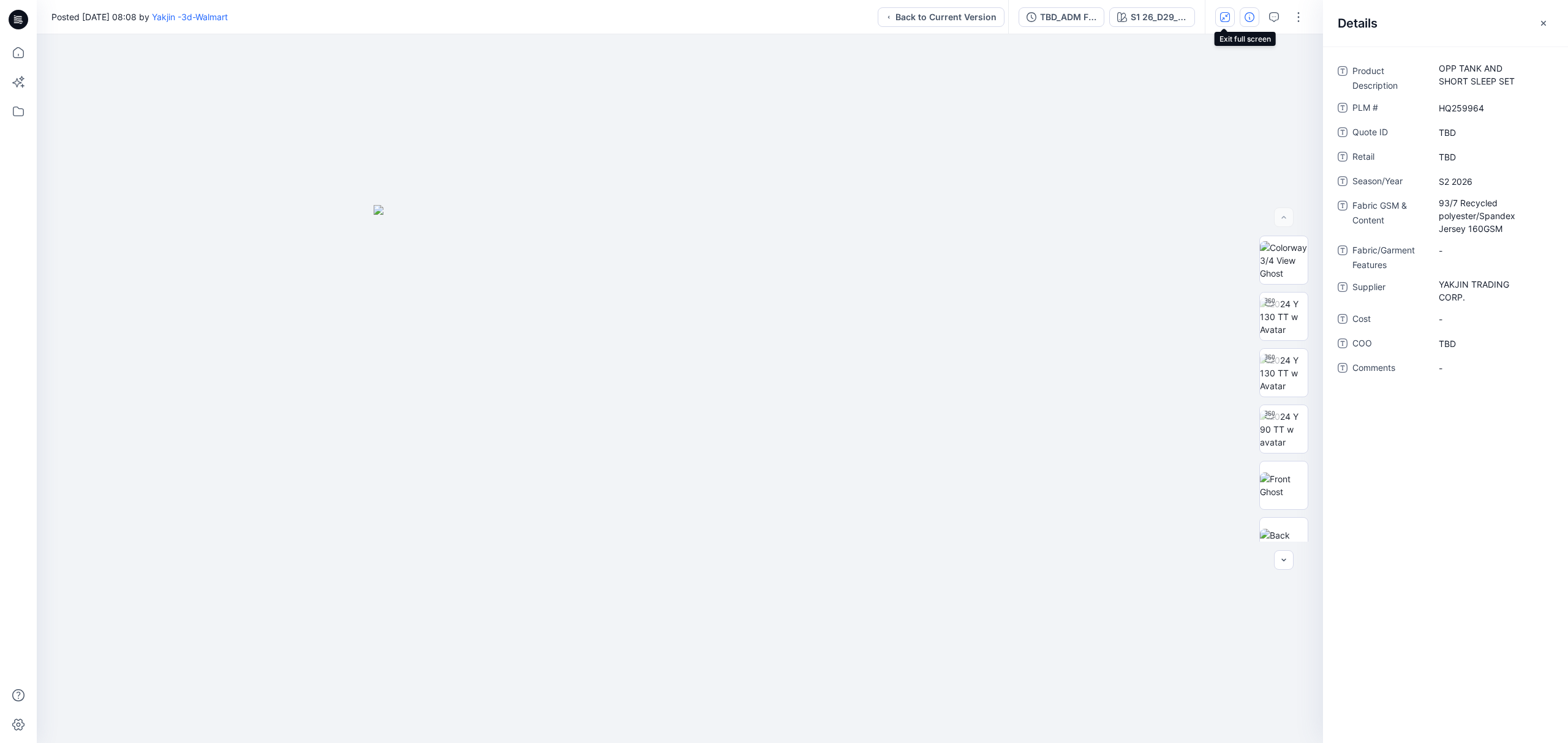
click at [1226, 16] on icon "button" at bounding box center [1225, 16] width 10 height 10
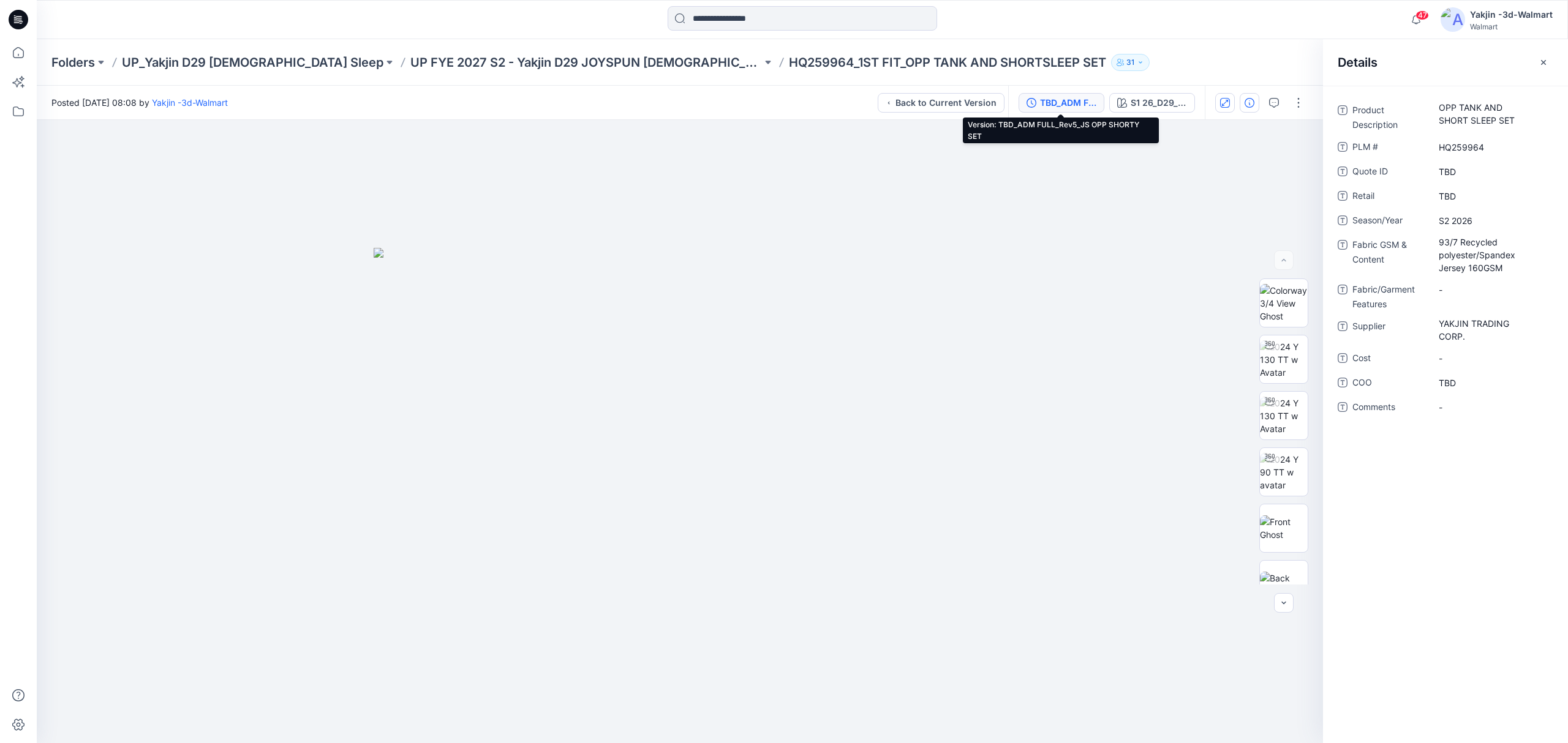
click at [1060, 101] on div "TBD_ADM FULL_Rev5_JS OPP SHORTY SET" at bounding box center [1068, 103] width 56 height 13
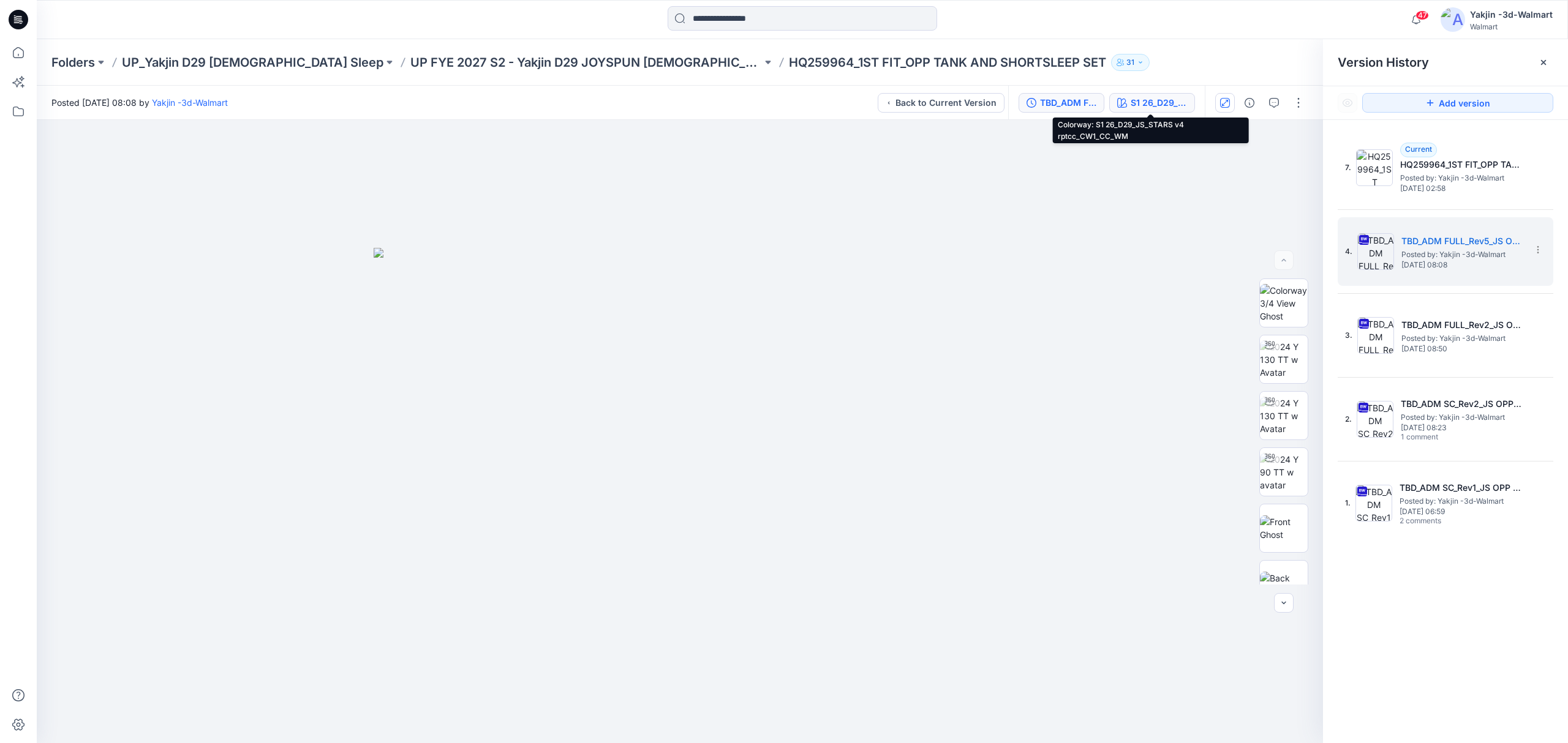
click at [1136, 103] on div "S1 26_D29_JS_STARS v4 rptcc_CW1_CC_WM" at bounding box center [1158, 103] width 56 height 13
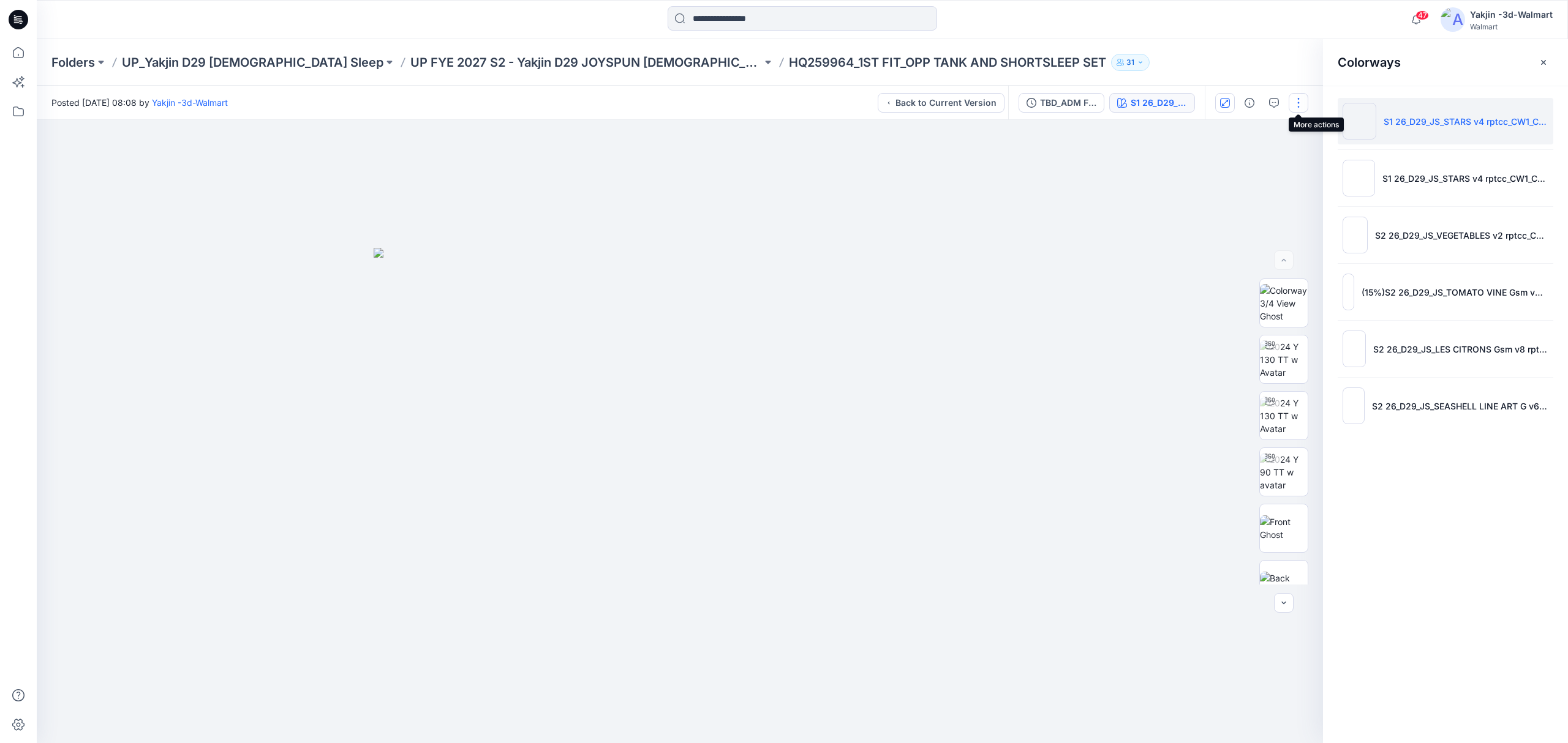
click at [1302, 103] on button "button" at bounding box center [1298, 103] width 19 height 19
click at [1273, 98] on icon "button" at bounding box center [1273, 102] width 10 height 10
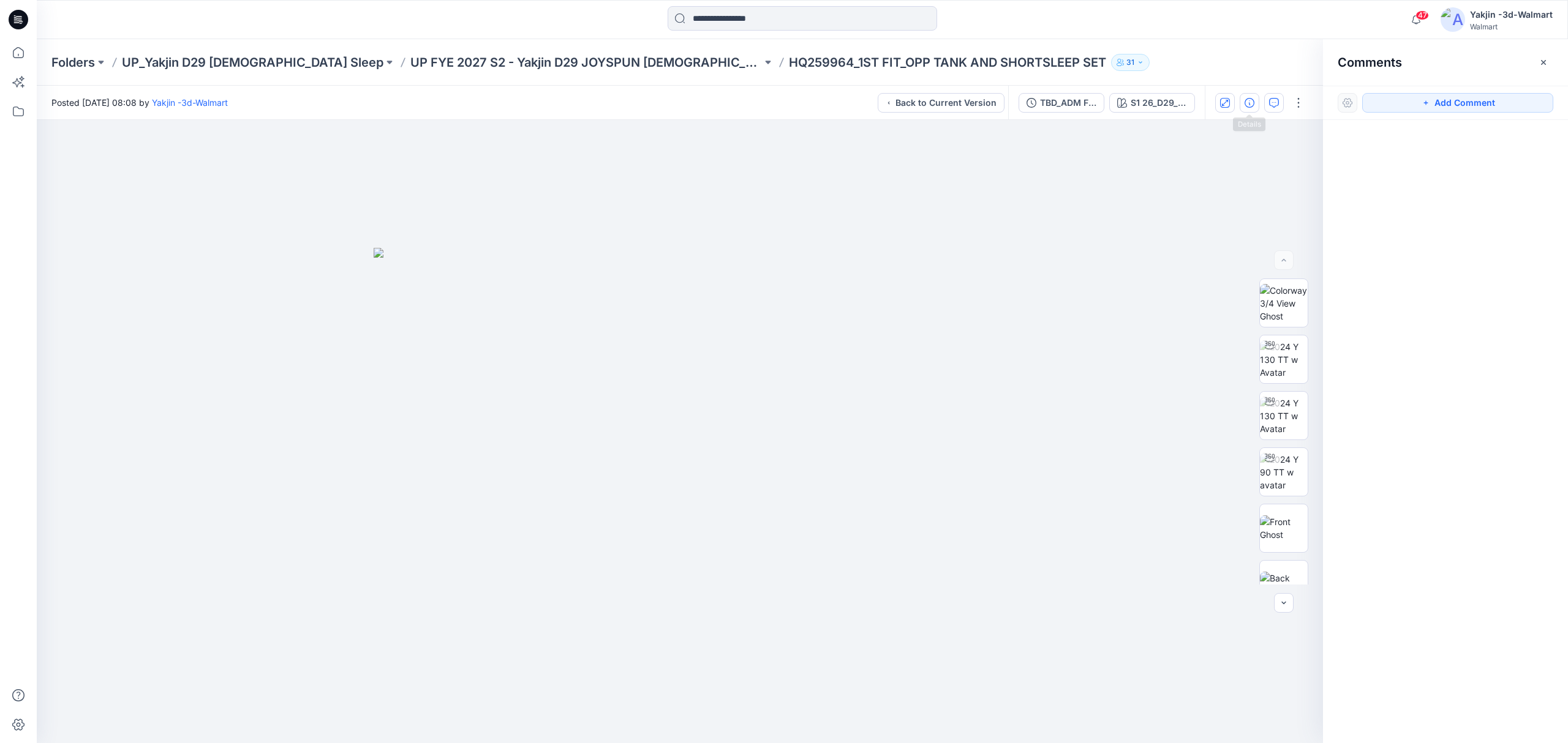
click at [1241, 99] on button "button" at bounding box center [1249, 103] width 19 height 19
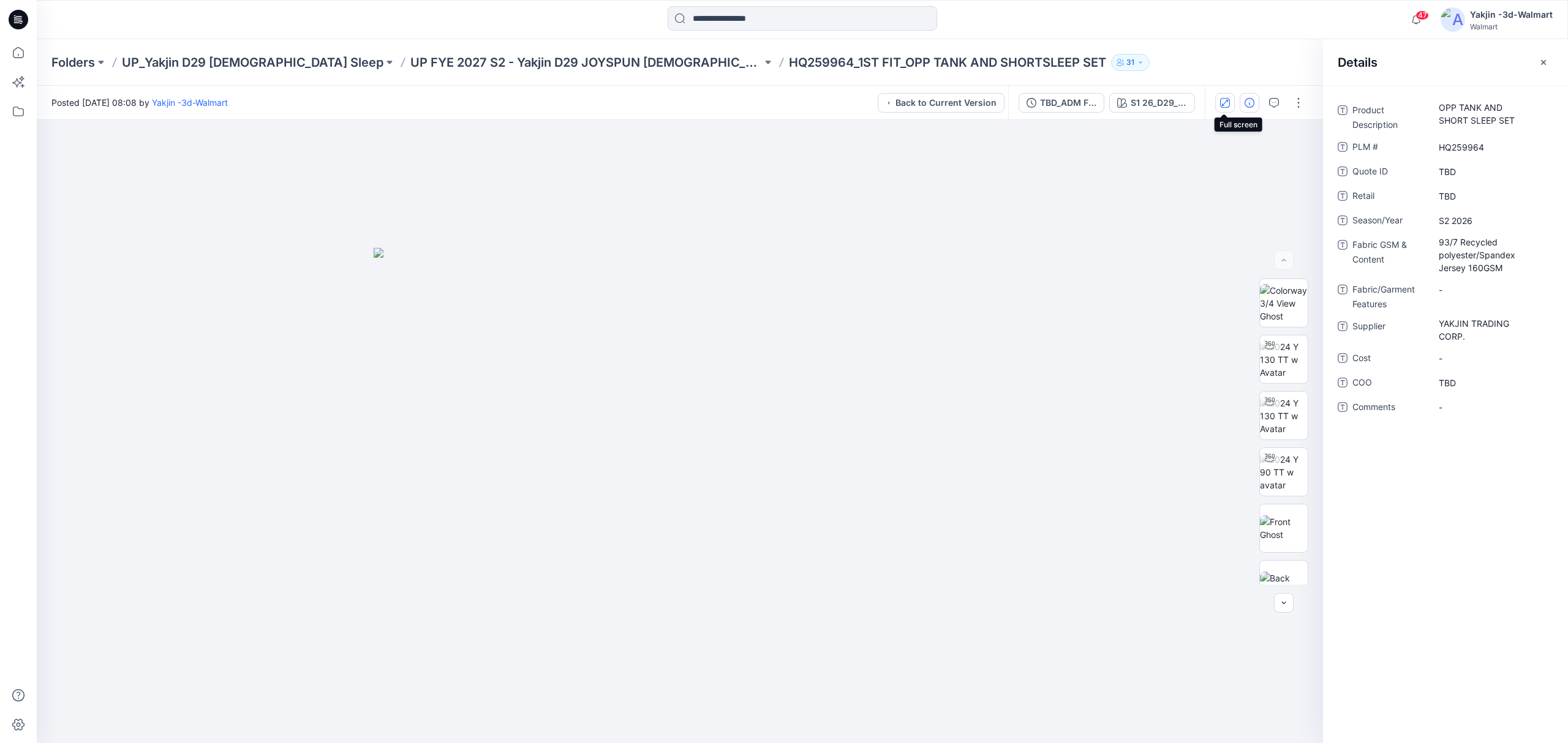
click at [1223, 99] on icon "button" at bounding box center [1225, 102] width 10 height 10
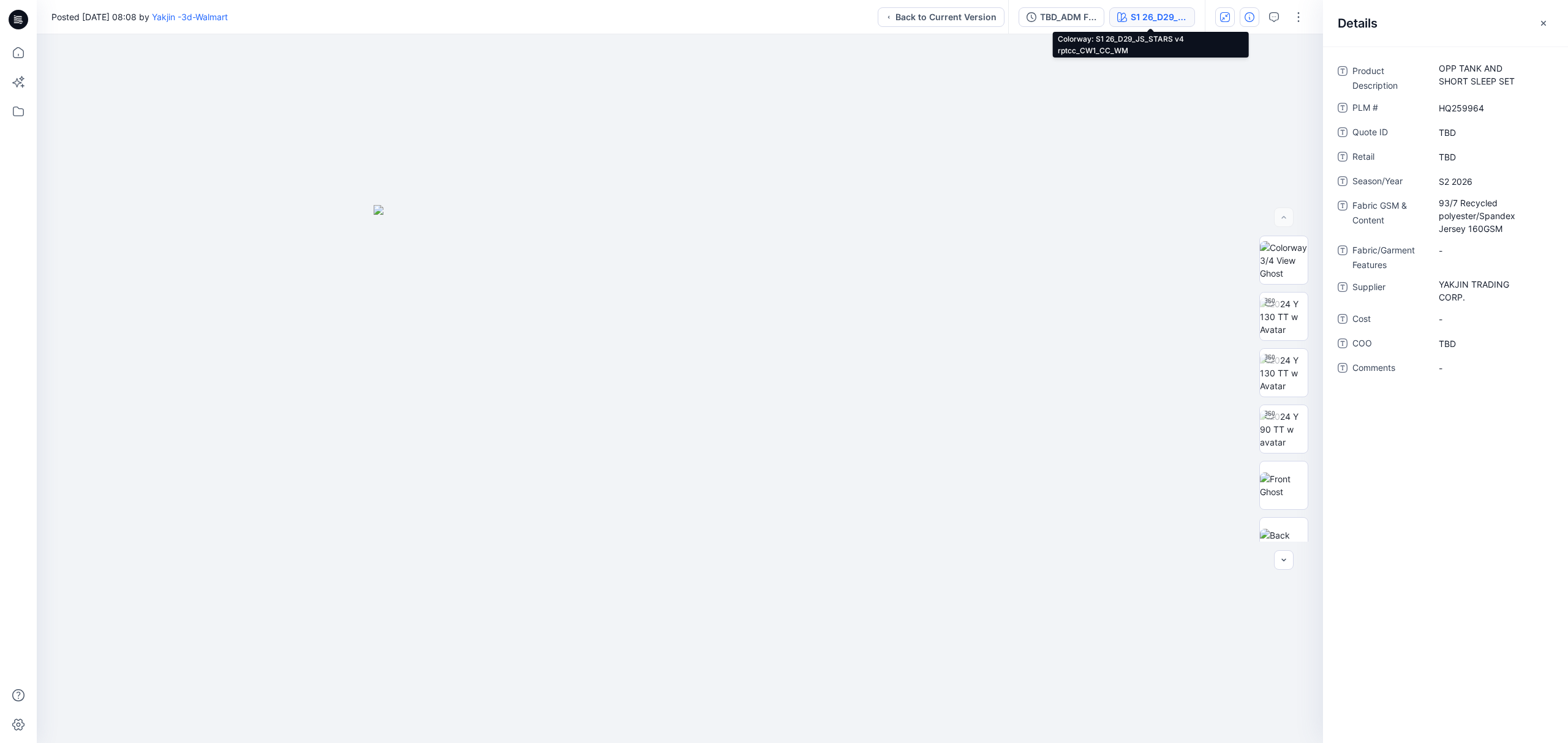
click at [1164, 15] on div "S1 26_D29_JS_STARS v4 rptcc_CW1_CC_WM" at bounding box center [1158, 17] width 56 height 13
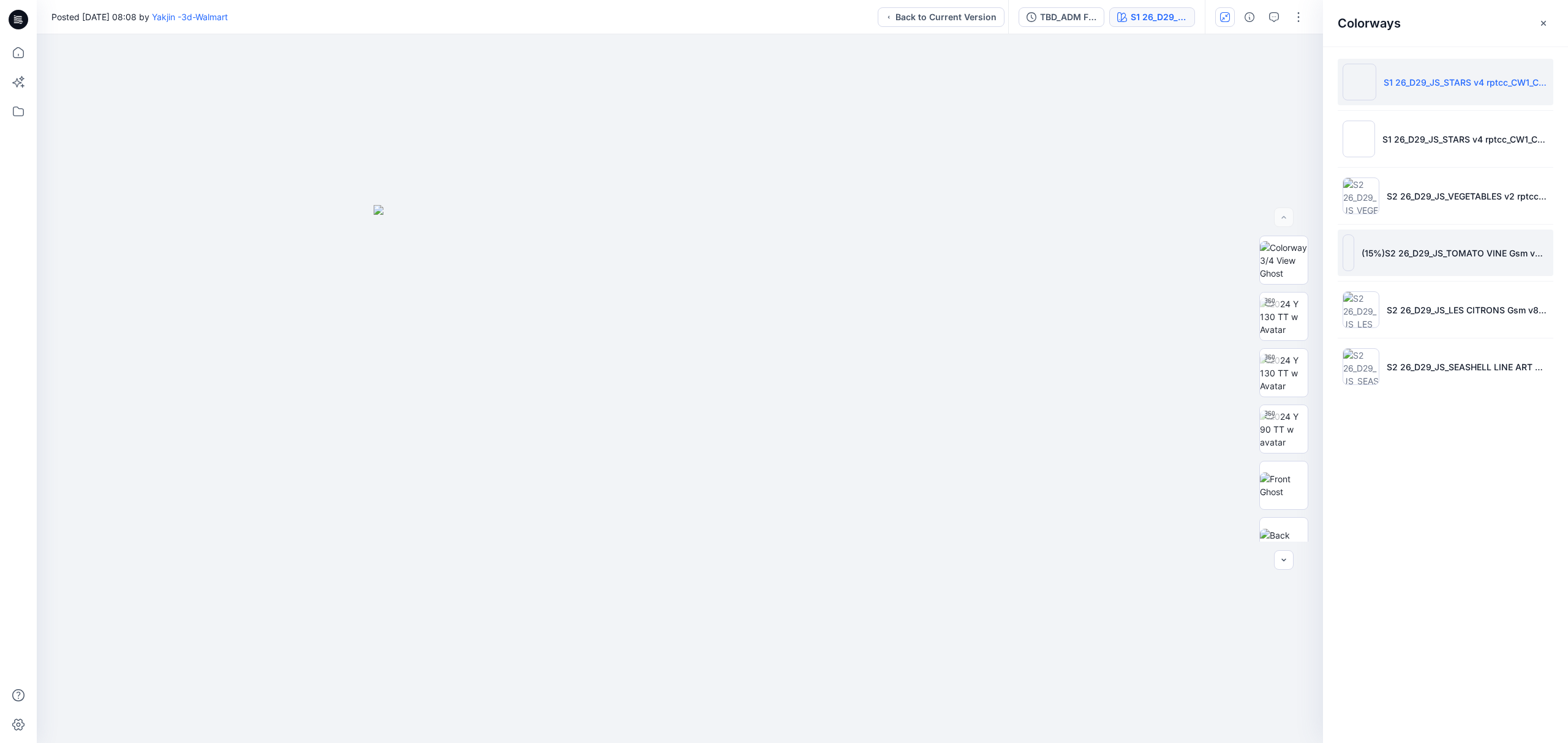
click at [1359, 250] on li "(15%)S2 26_D29_JS_TOMATO VINE Gsm v4 rptcc_CW1_STARRY BLUE_WM/S2 26_D29_JS_TOMA…" at bounding box center [1445, 253] width 215 height 46
click at [1353, 306] on img at bounding box center [1361, 309] width 37 height 37
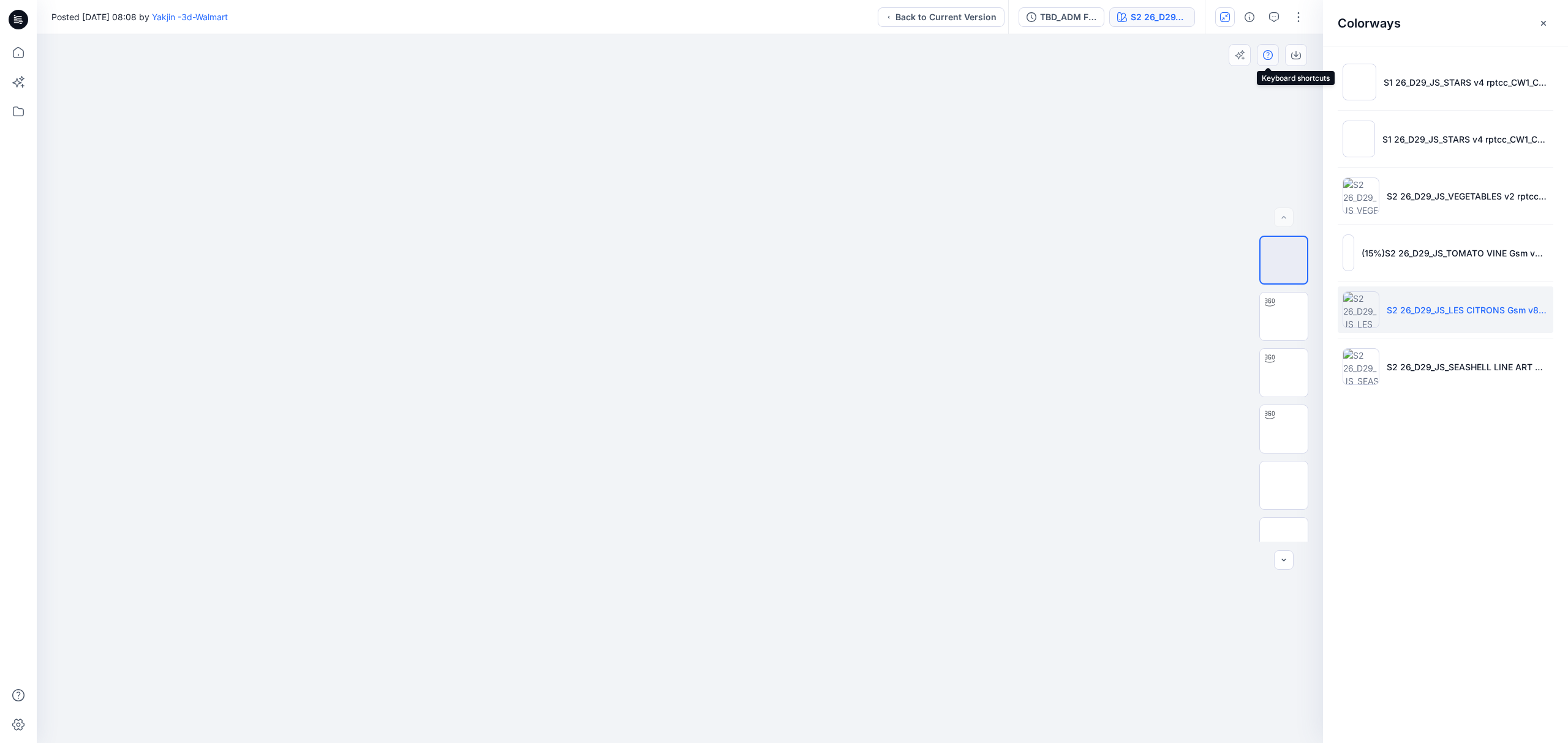
click at [1263, 55] on icon "button" at bounding box center [1267, 55] width 10 height 10
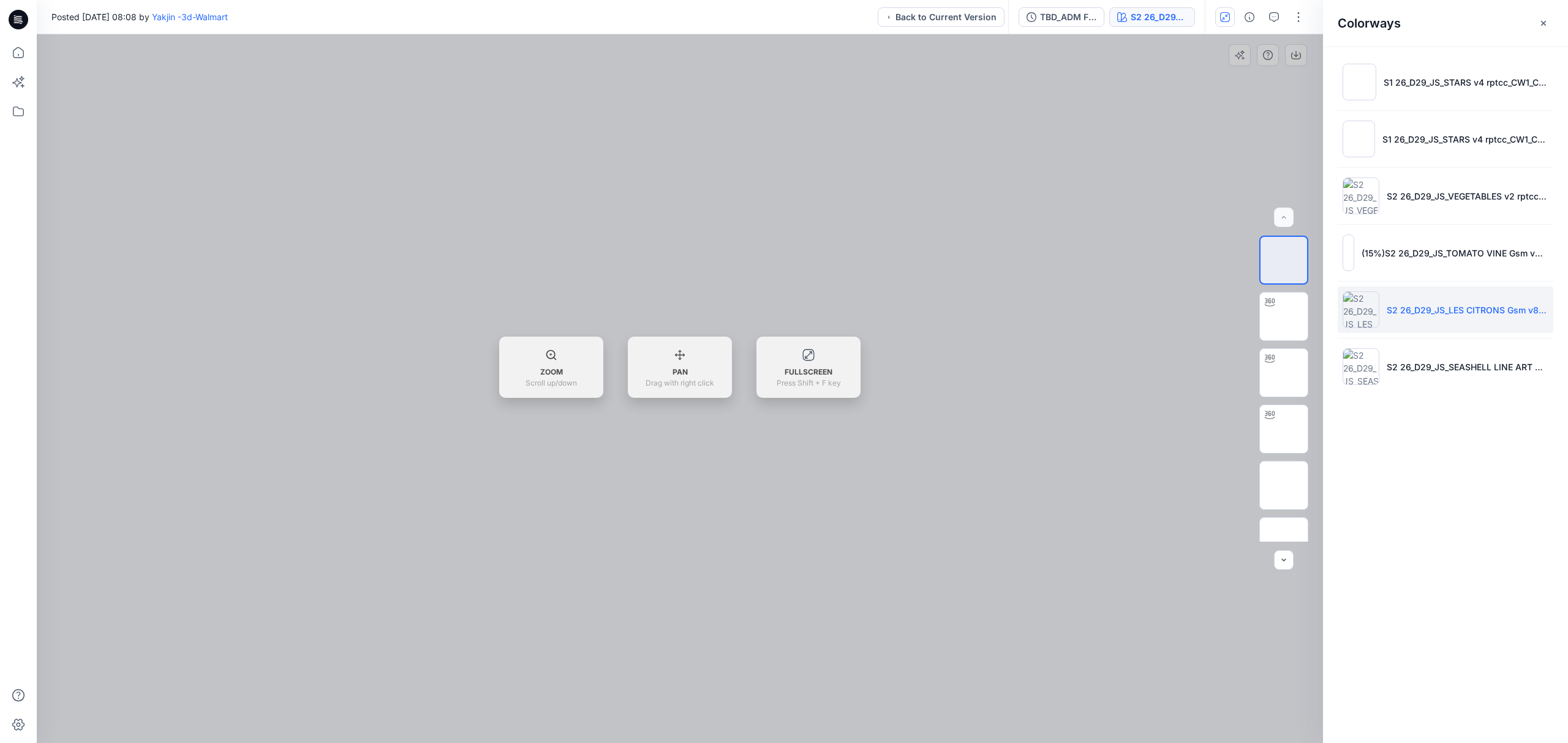
click at [1160, 158] on div at bounding box center [680, 389] width 1286 height 709
